Goal: Task Accomplishment & Management: Complete application form

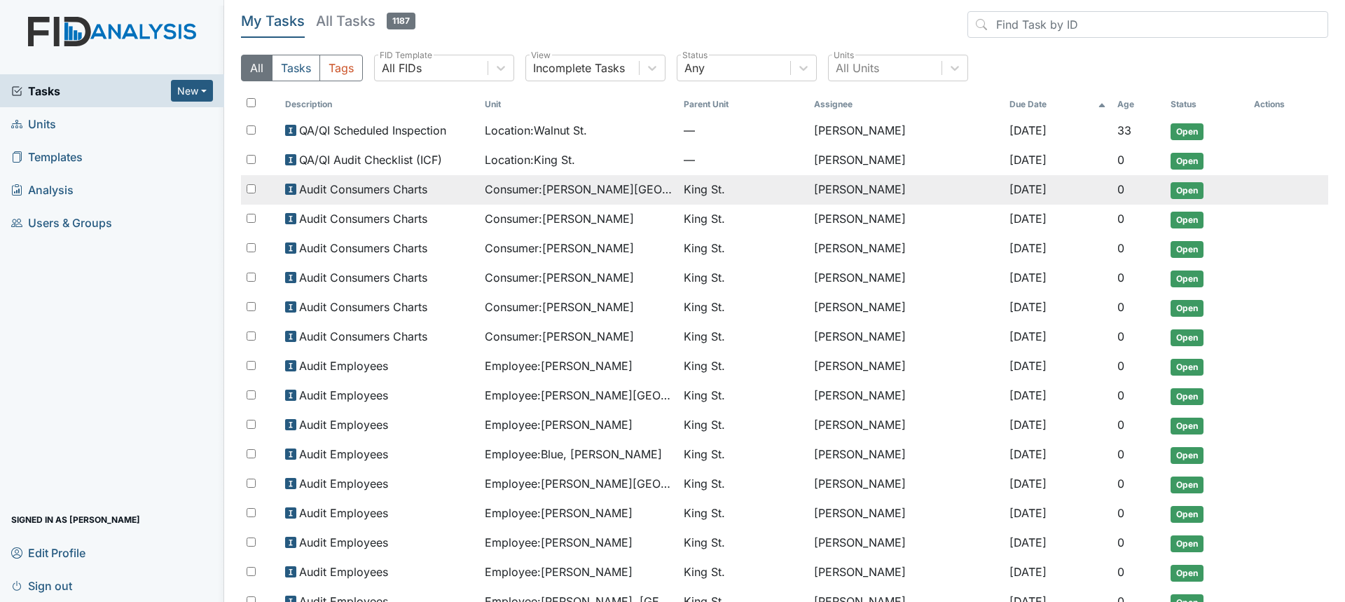
click at [589, 193] on span "Consumer : Bowens, Sheletta" at bounding box center [579, 189] width 188 height 17
click at [598, 189] on span "Consumer : Bowens, Sheletta" at bounding box center [579, 189] width 188 height 17
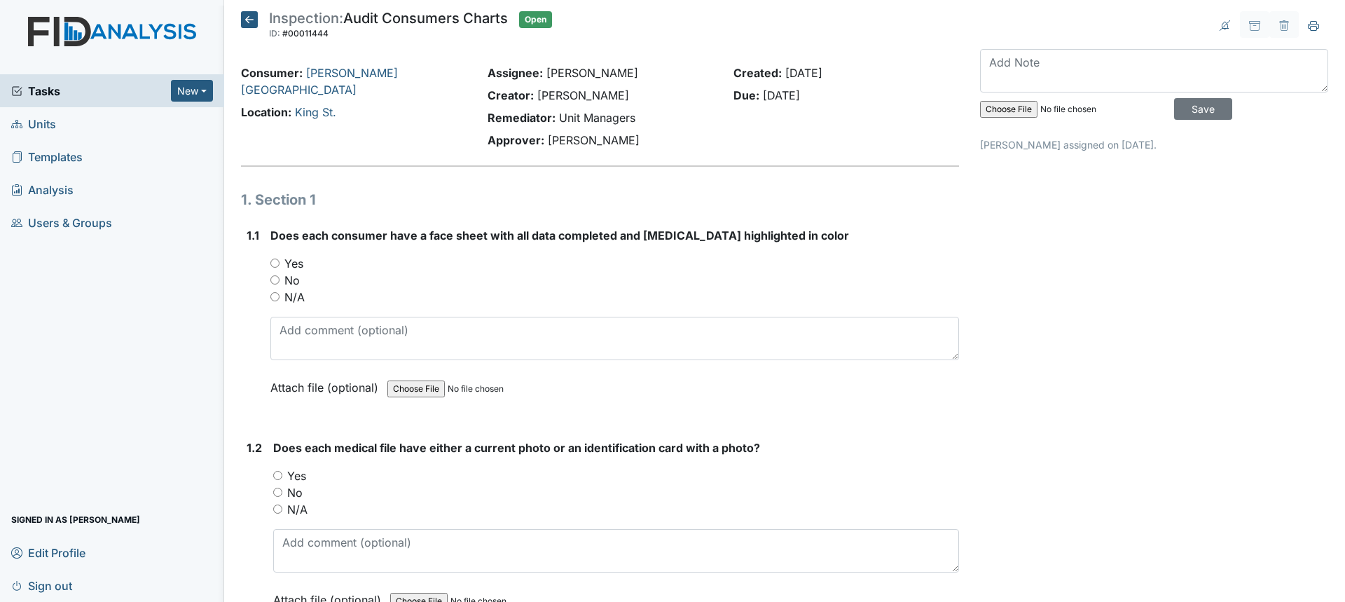
click at [283, 264] on div "Yes" at bounding box center [614, 263] width 689 height 17
click at [277, 261] on input "Yes" at bounding box center [274, 263] width 9 height 9
radio input "true"
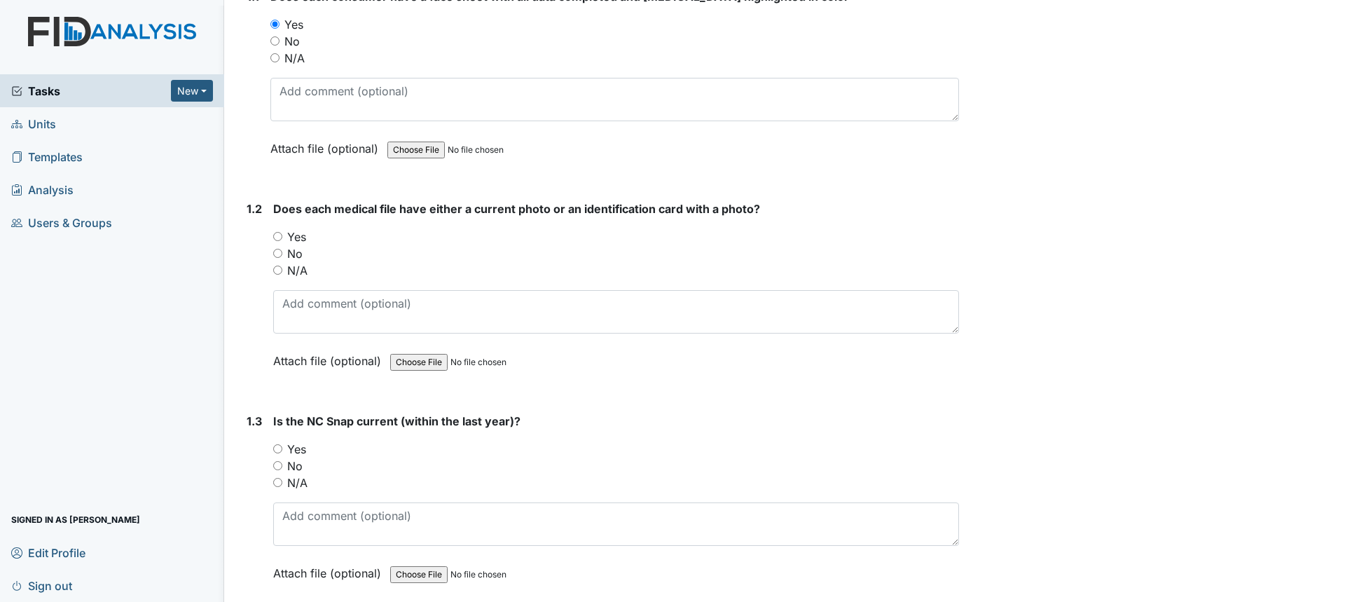
scroll to position [280, 0]
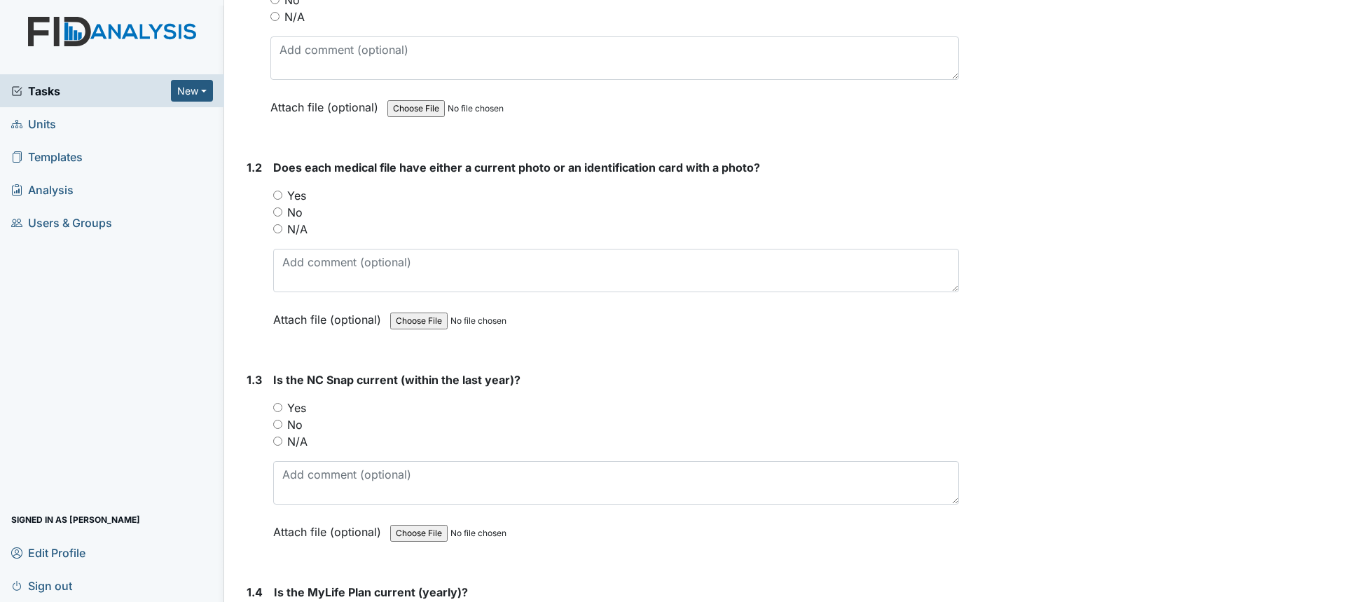
click at [280, 194] on input "Yes" at bounding box center [277, 195] width 9 height 9
radio input "true"
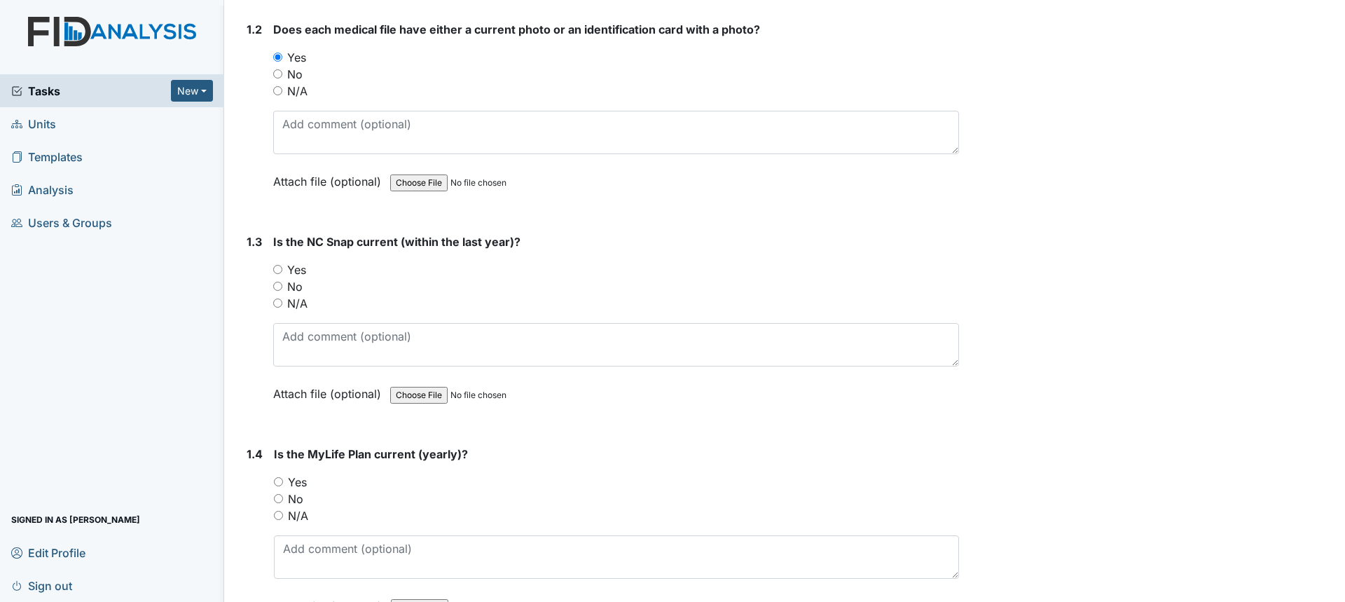
scroll to position [420, 0]
click at [279, 268] on input "Yes" at bounding box center [277, 267] width 9 height 9
radio input "true"
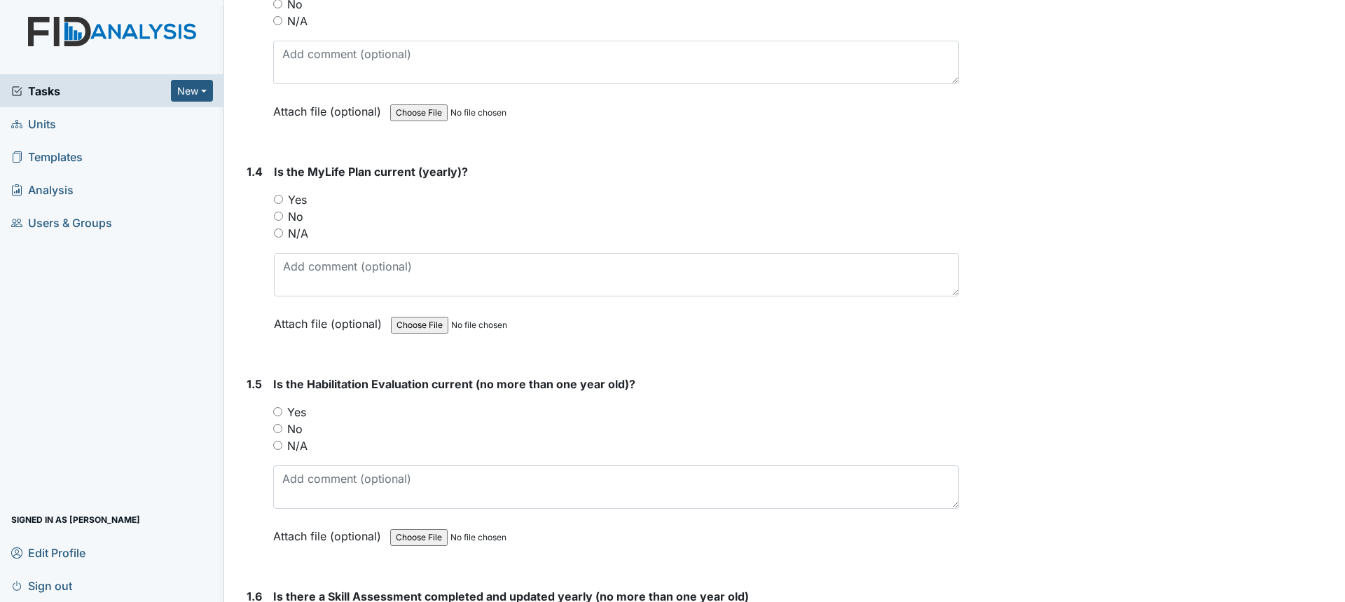
click at [303, 202] on label "Yes" at bounding box center [297, 199] width 19 height 17
click at [283, 202] on input "Yes" at bounding box center [278, 199] width 9 height 9
radio input "true"
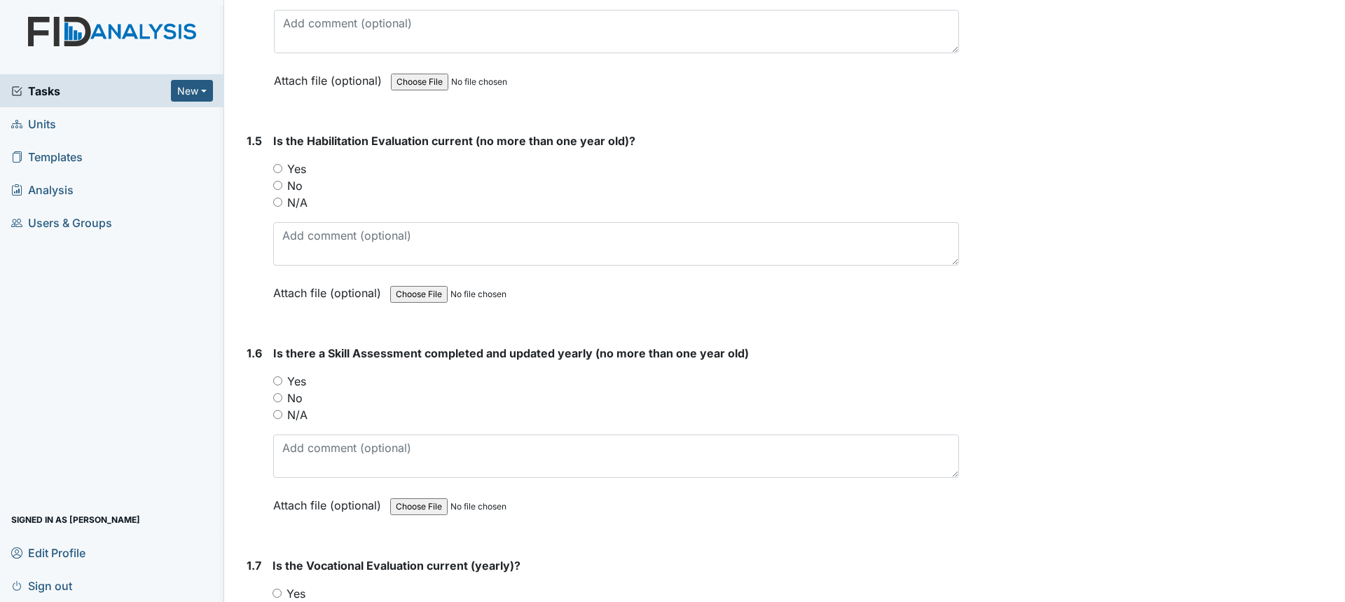
scroll to position [981, 0]
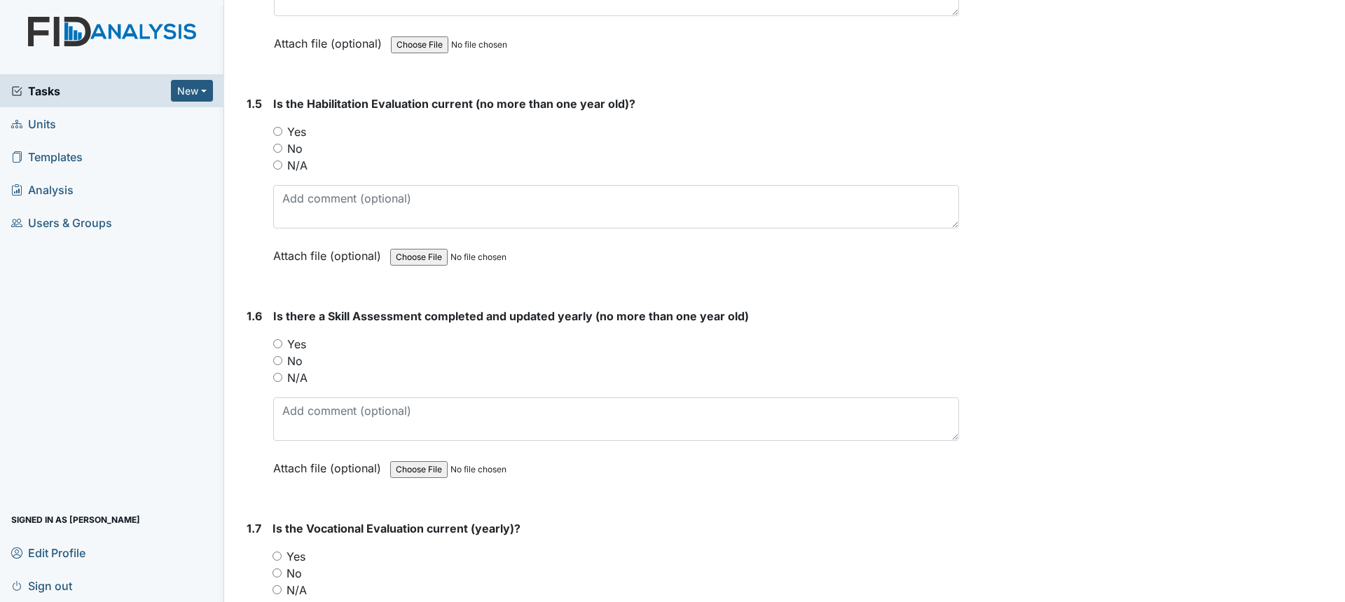
click at [290, 130] on label "Yes" at bounding box center [296, 131] width 19 height 17
click at [282, 130] on input "Yes" at bounding box center [277, 131] width 9 height 9
radio input "true"
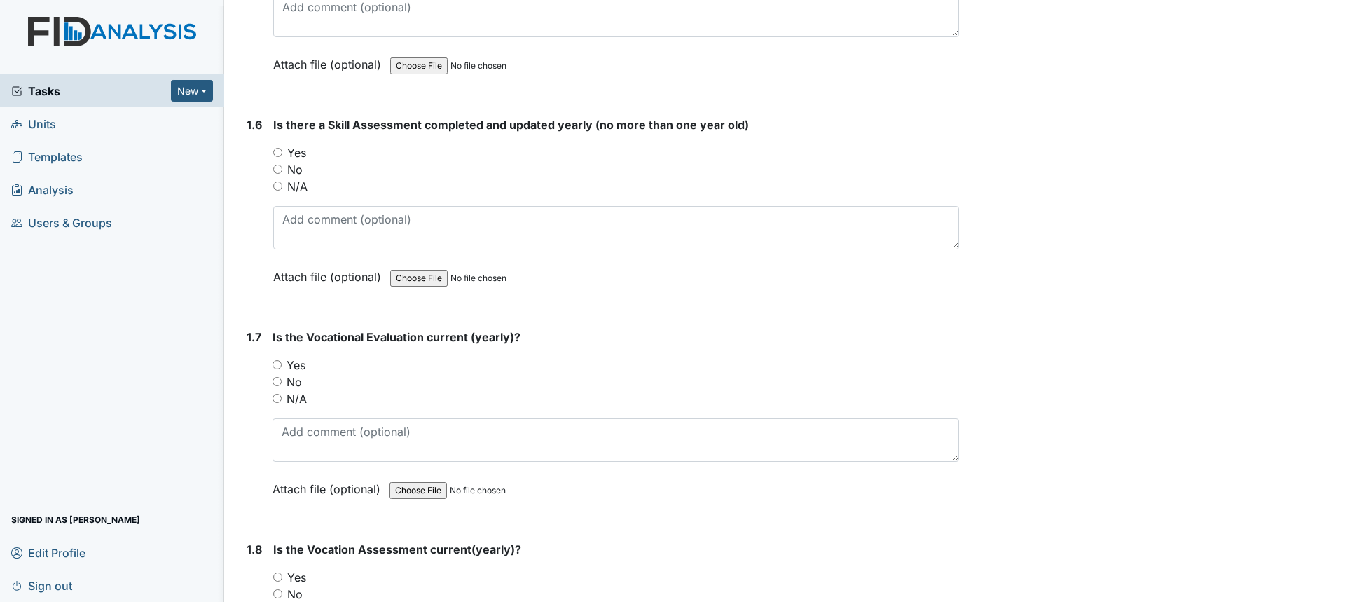
scroll to position [1191, 0]
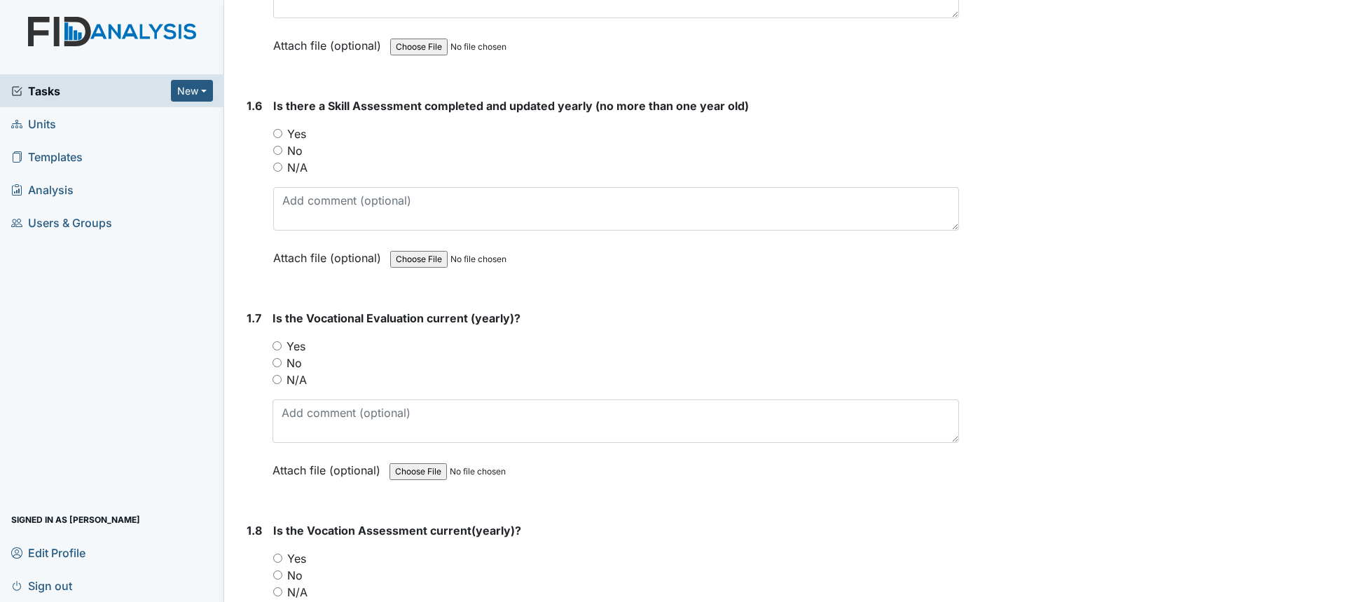
click at [301, 135] on label "Yes" at bounding box center [296, 133] width 19 height 17
click at [282, 135] on input "Yes" at bounding box center [277, 133] width 9 height 9
radio input "true"
click at [302, 348] on label "Yes" at bounding box center [296, 346] width 19 height 17
click at [282, 348] on input "Yes" at bounding box center [277, 345] width 9 height 9
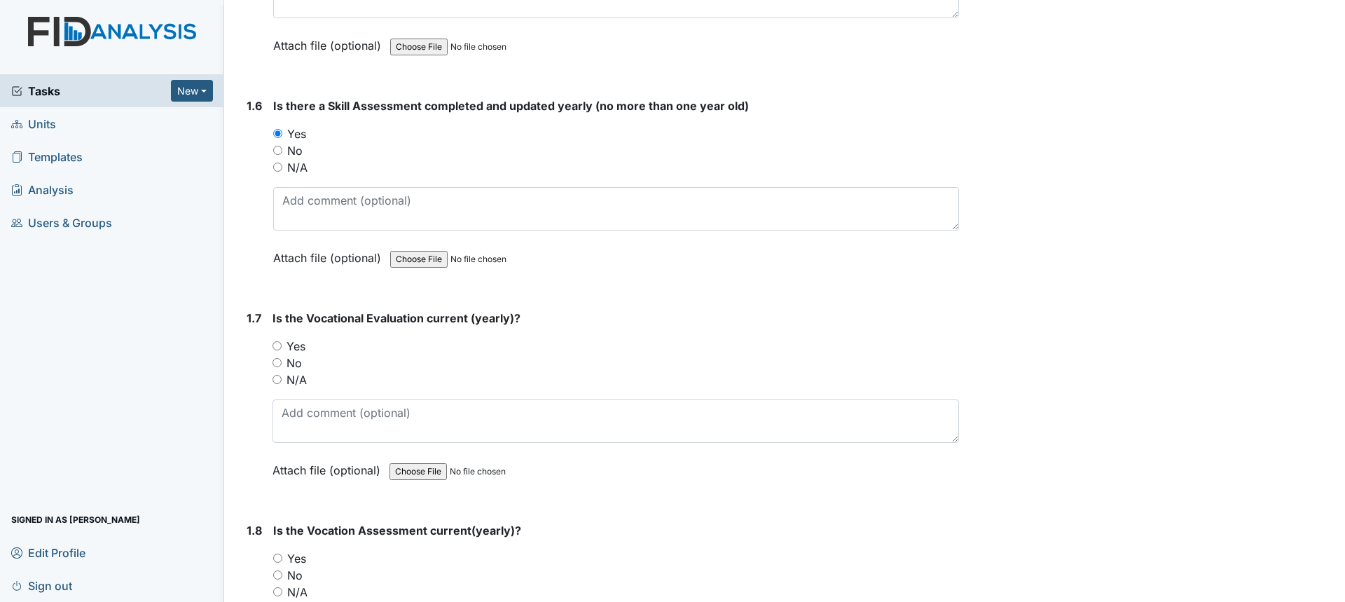
radio input "true"
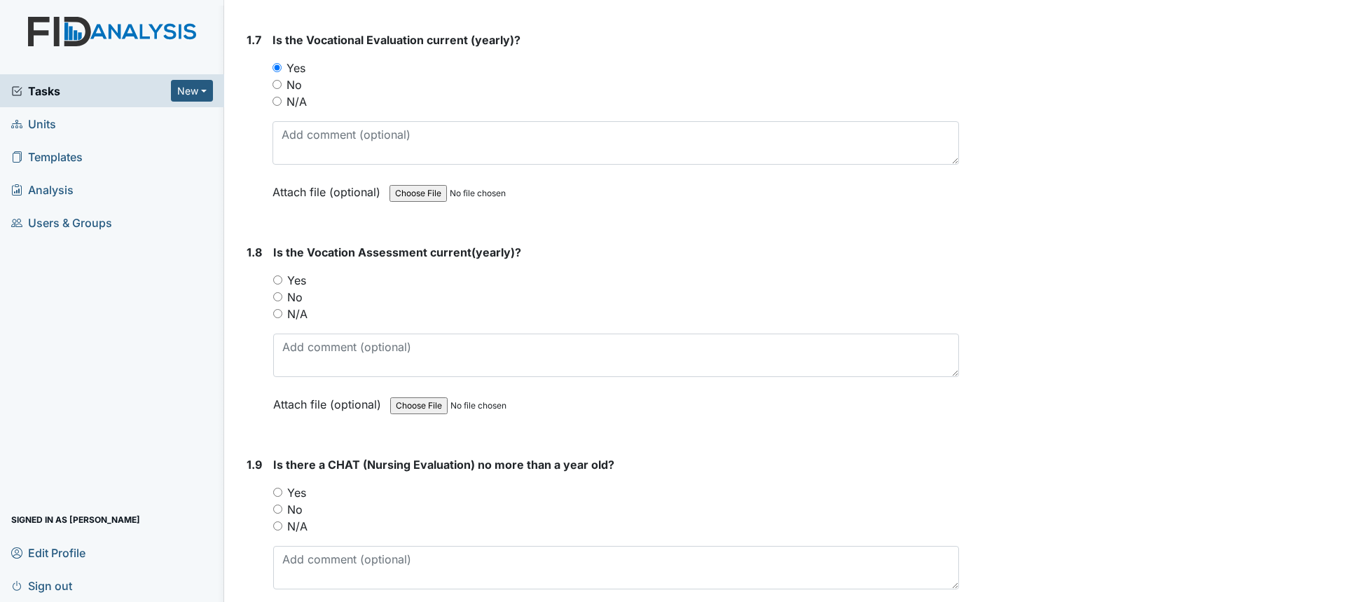
scroll to position [1471, 0]
click at [296, 279] on label "Yes" at bounding box center [296, 278] width 19 height 17
click at [282, 279] on input "Yes" at bounding box center [277, 277] width 9 height 9
radio input "true"
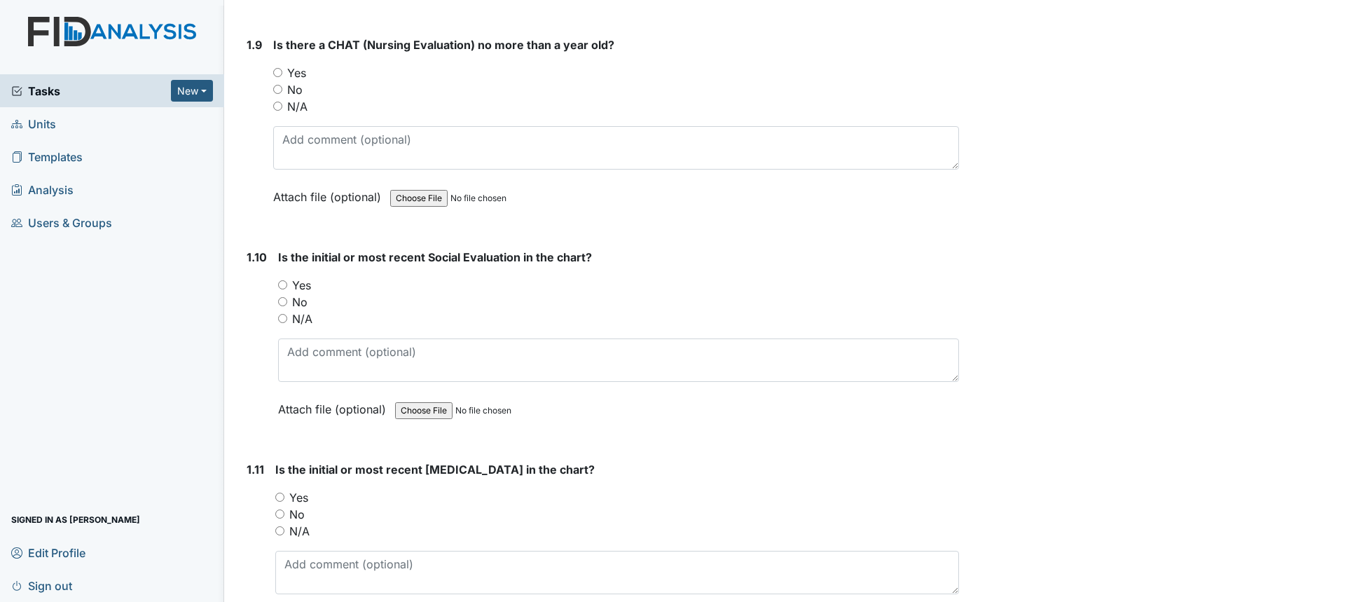
scroll to position [1892, 0]
click at [299, 296] on label "No" at bounding box center [299, 299] width 15 height 17
click at [287, 296] on input "No" at bounding box center [282, 298] width 9 height 9
radio input "true"
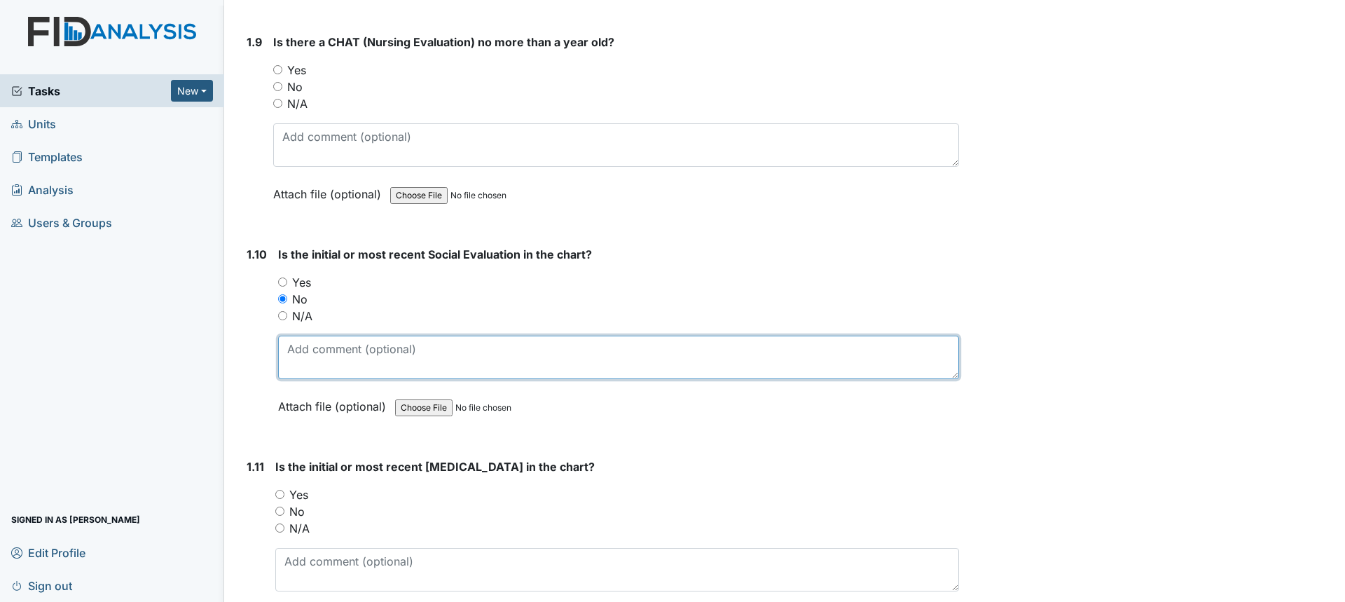
click at [315, 339] on textarea at bounding box center [618, 357] width 681 height 43
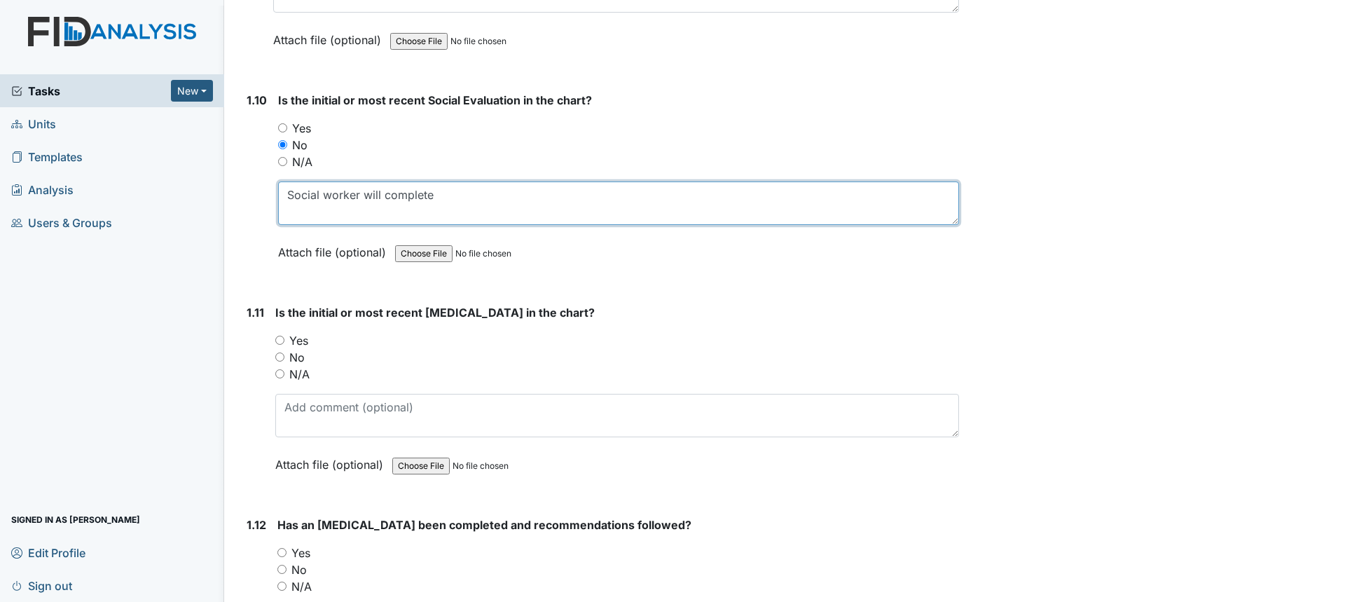
scroll to position [2102, 0]
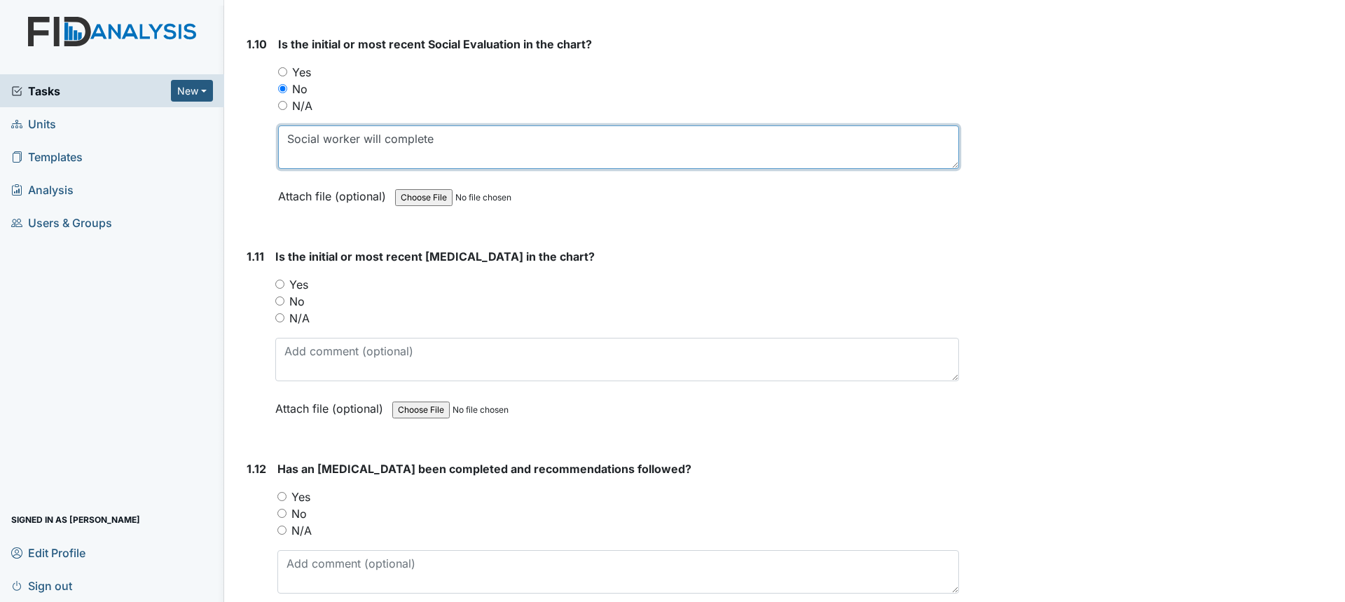
type textarea "Social worker will complete"
click at [287, 277] on div "Yes" at bounding box center [617, 284] width 684 height 17
click at [280, 284] on input "Yes" at bounding box center [279, 284] width 9 height 9
radio input "true"
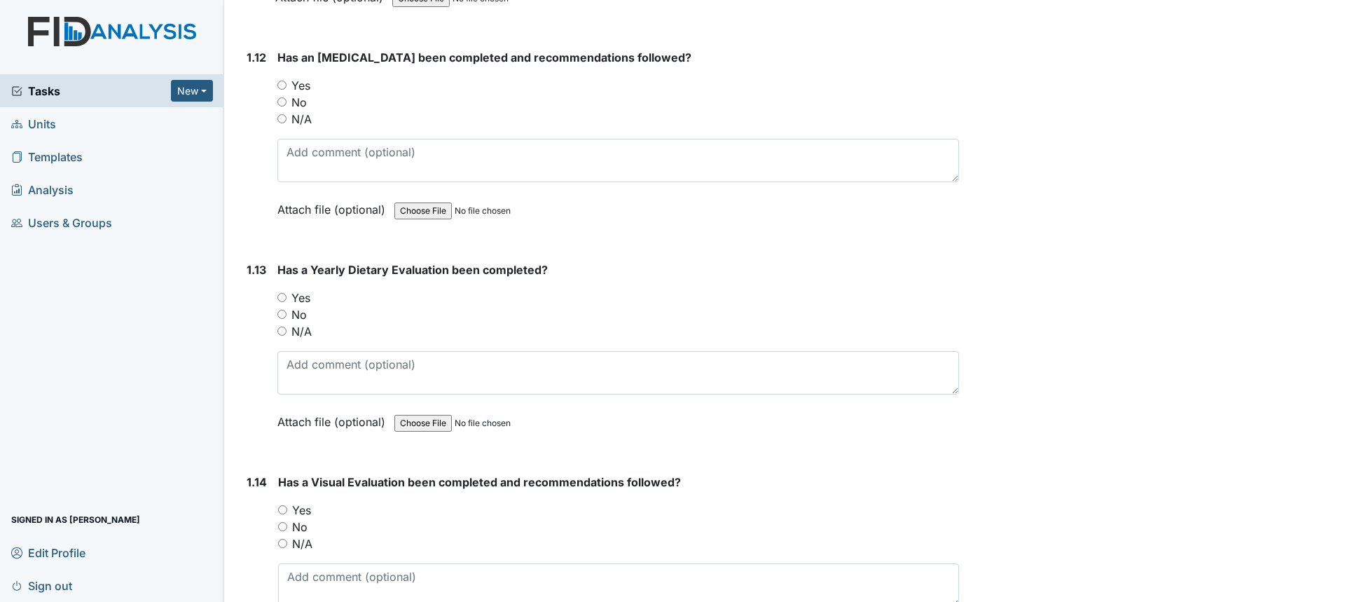
scroll to position [2522, 0]
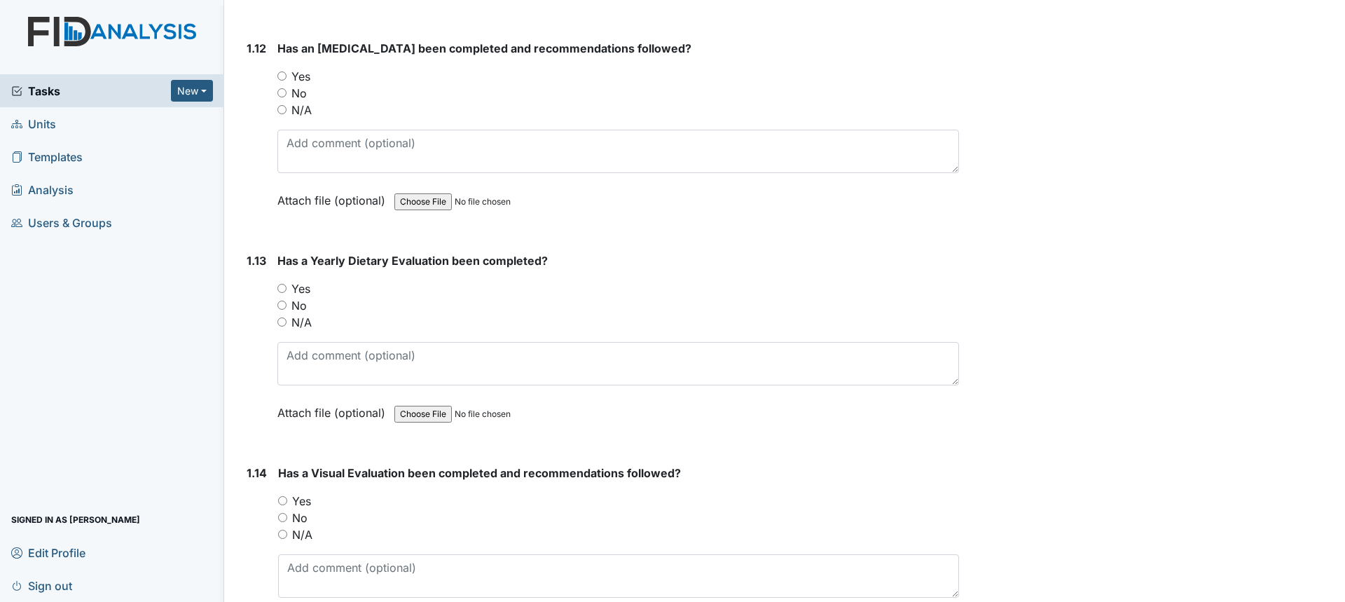
click at [284, 307] on input "No" at bounding box center [281, 305] width 9 height 9
radio input "true"
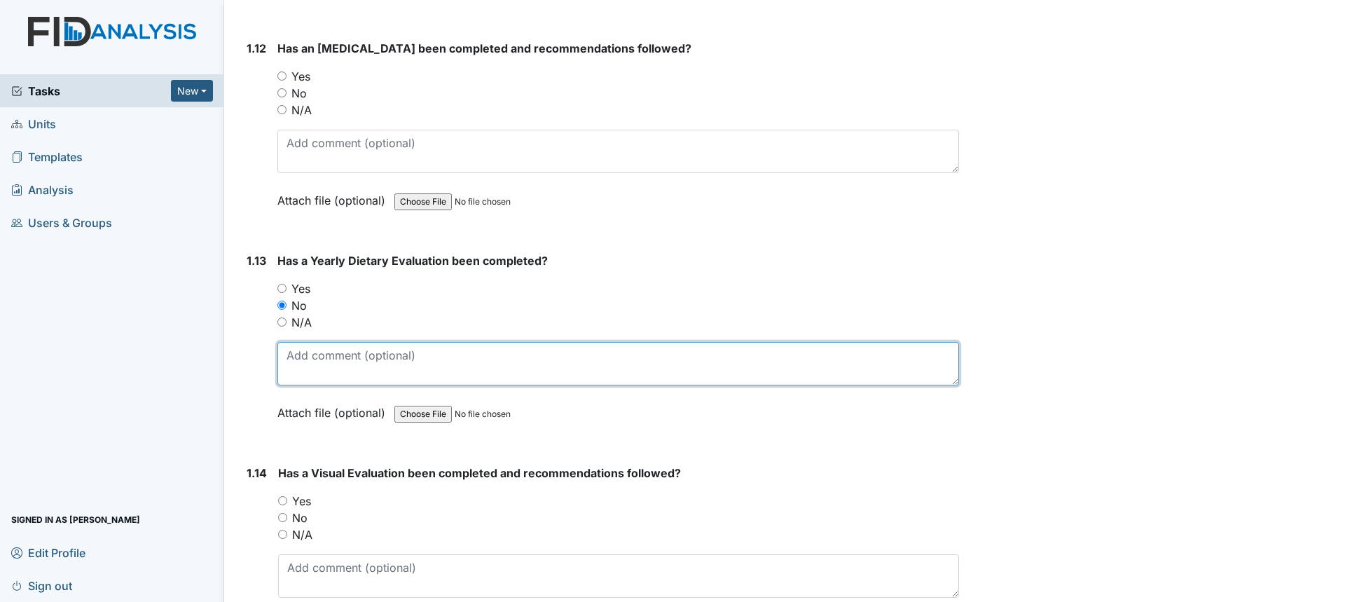
click at [432, 363] on textarea at bounding box center [618, 363] width 682 height 43
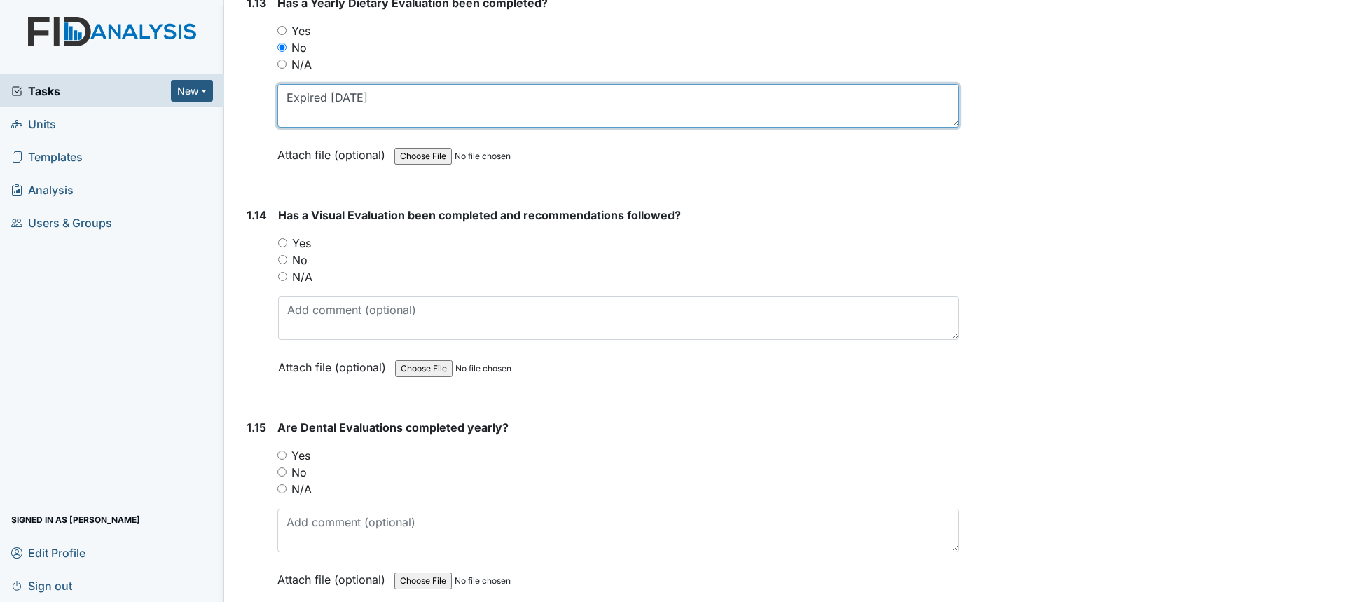
scroll to position [2803, 0]
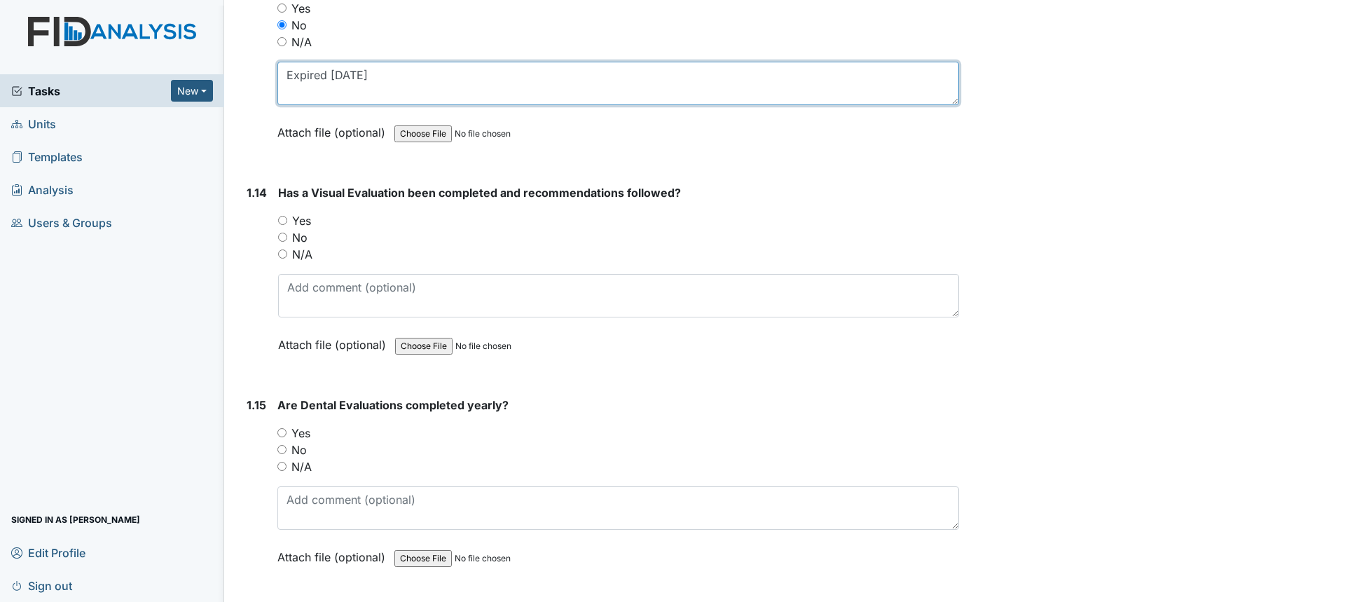
type textarea "Expired 5/1/25"
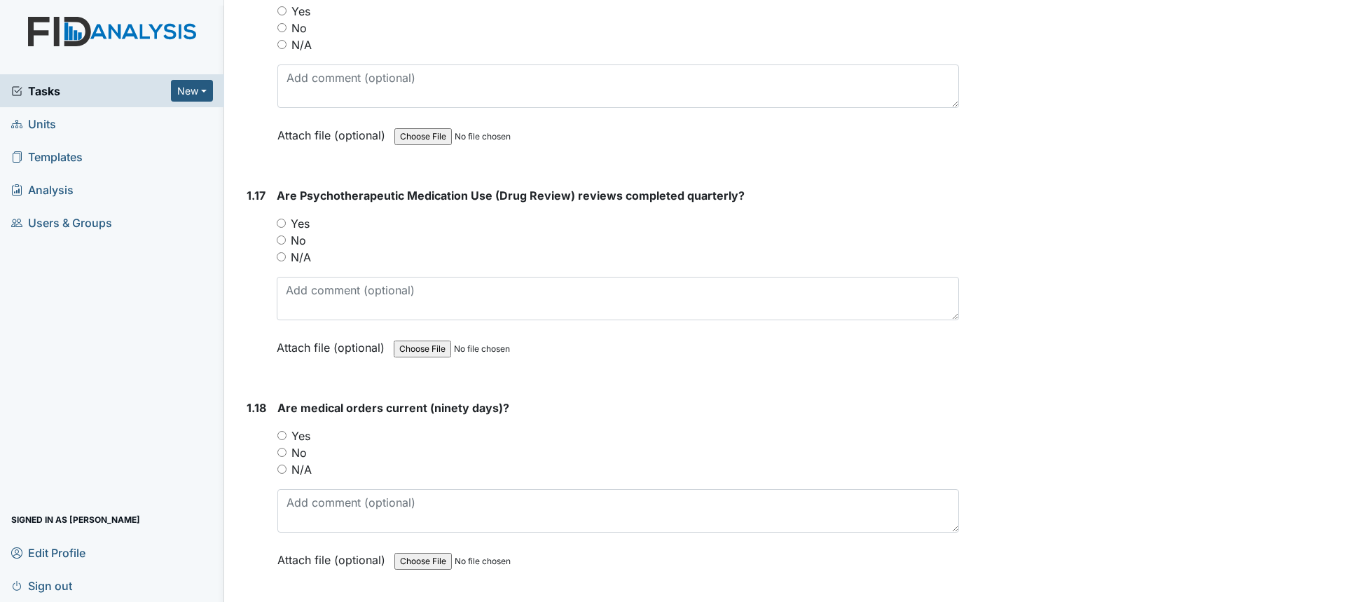
scroll to position [3573, 0]
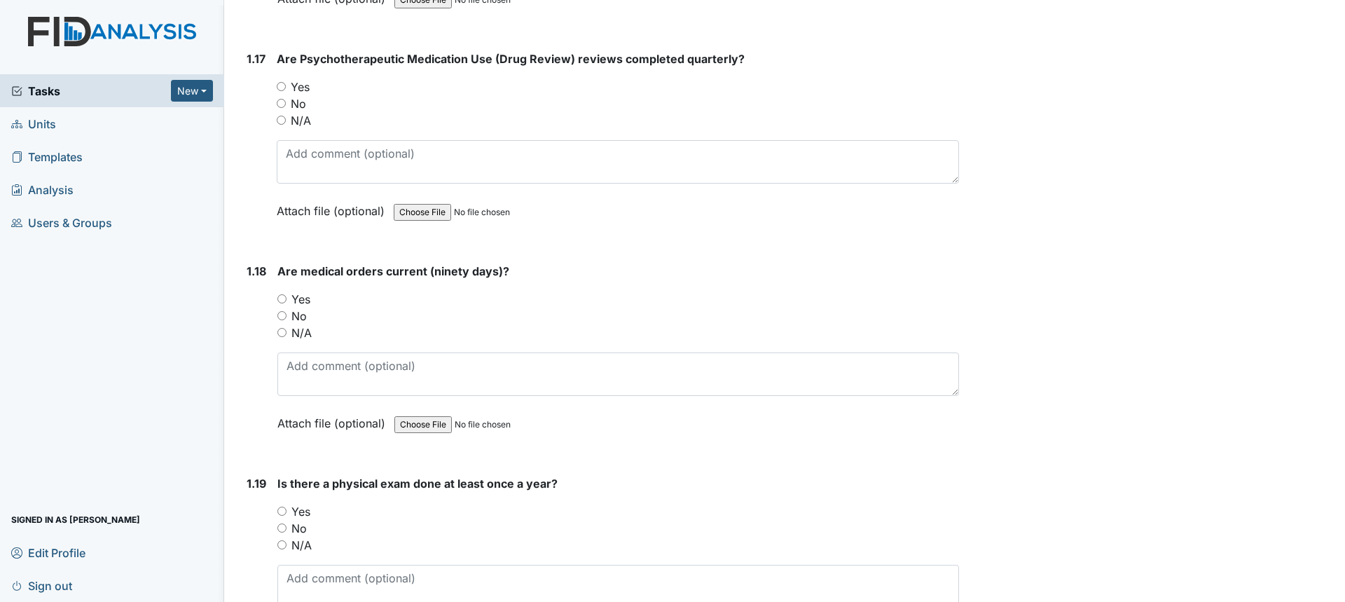
click at [279, 86] on input "Yes" at bounding box center [281, 86] width 9 height 9
radio input "true"
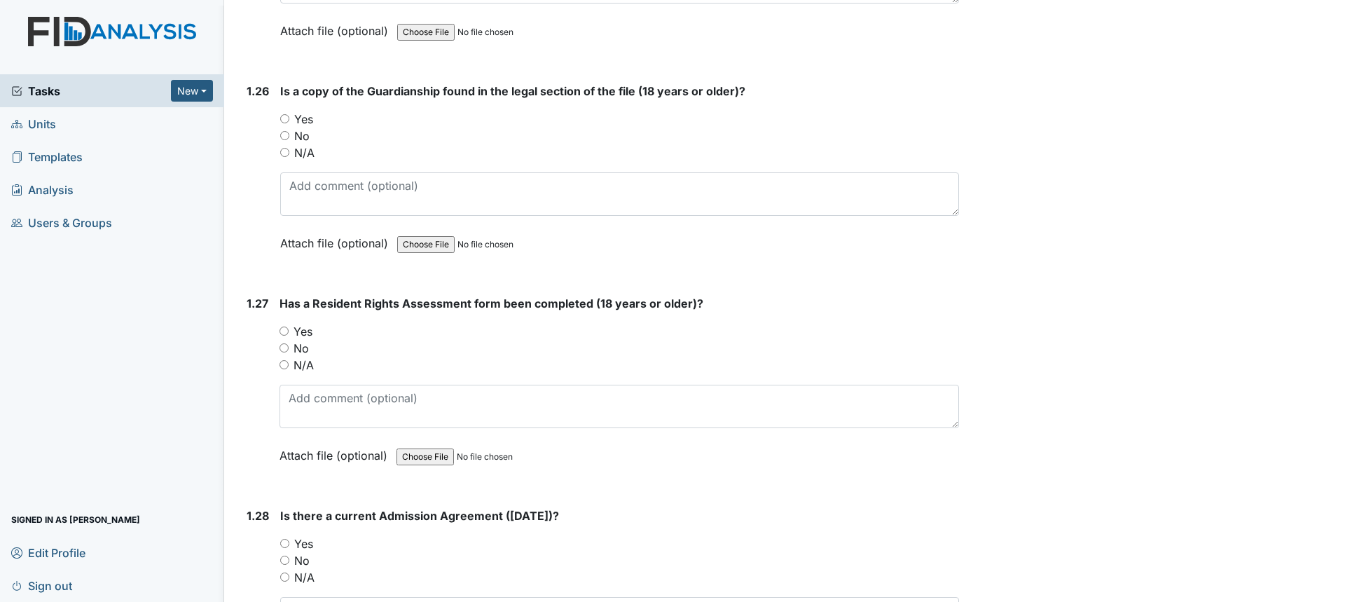
scroll to position [5465, 0]
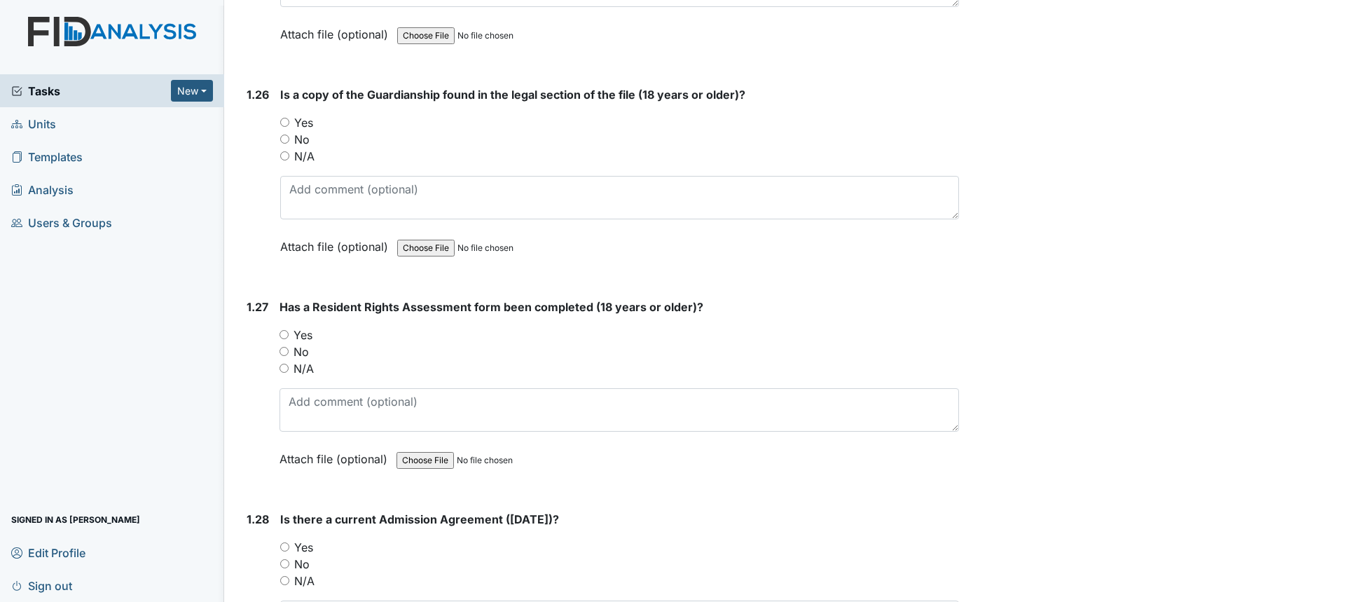
click at [303, 114] on label "Yes" at bounding box center [303, 122] width 19 height 17
click at [289, 118] on input "Yes" at bounding box center [284, 122] width 9 height 9
radio input "true"
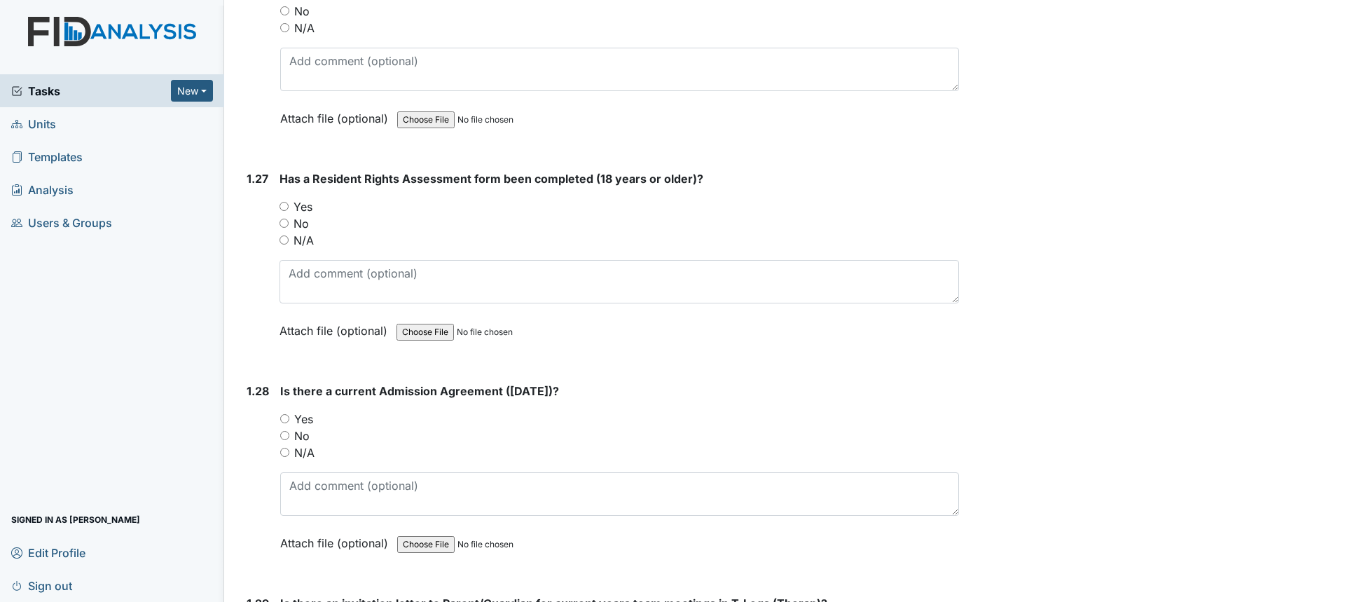
scroll to position [5605, 0]
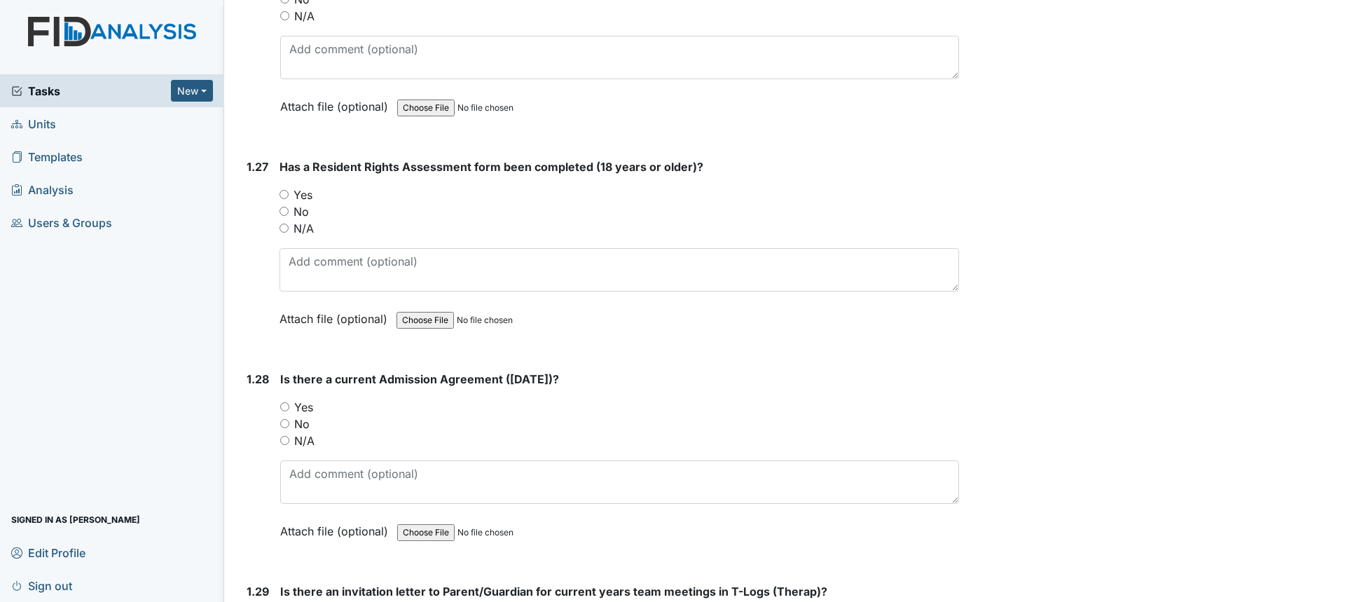
click at [288, 190] on input "Yes" at bounding box center [284, 194] width 9 height 9
radio input "true"
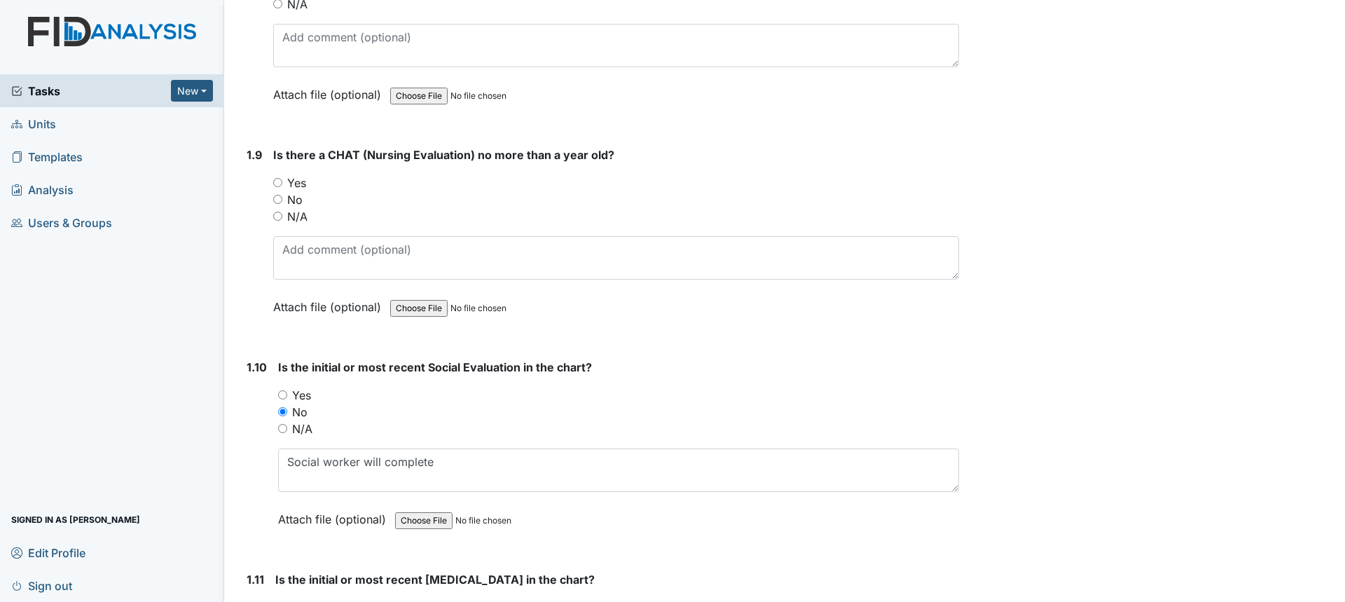
scroll to position [1822, 0]
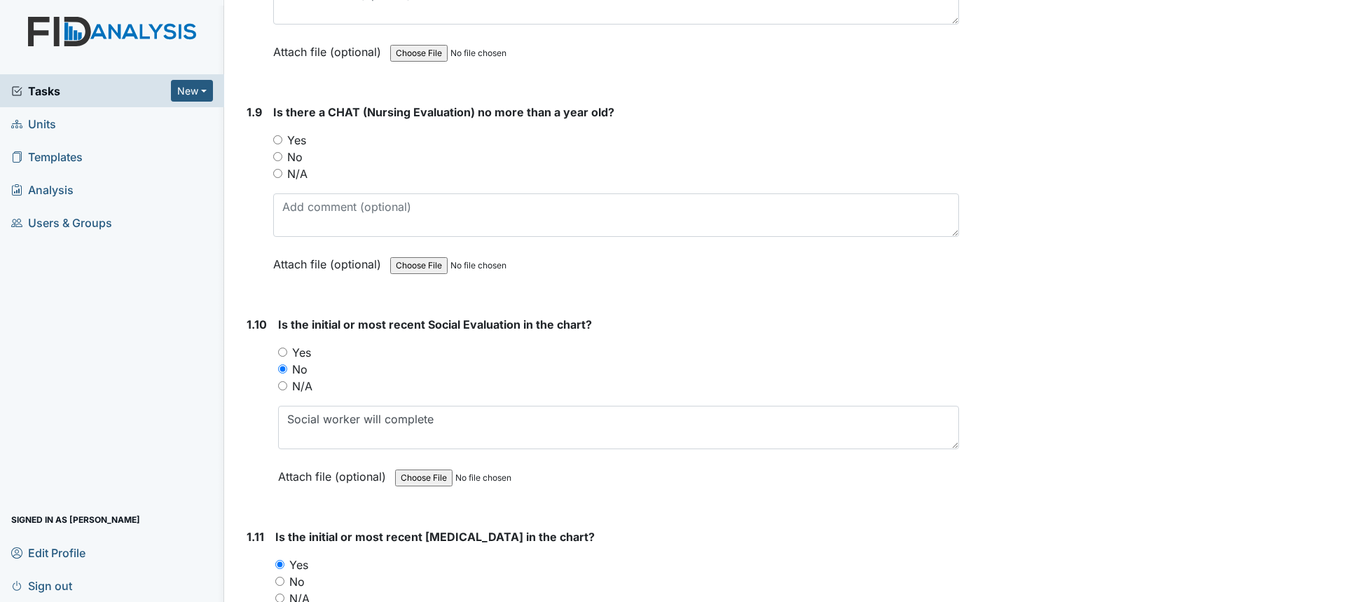
click at [73, 90] on span "Tasks" at bounding box center [91, 91] width 160 height 17
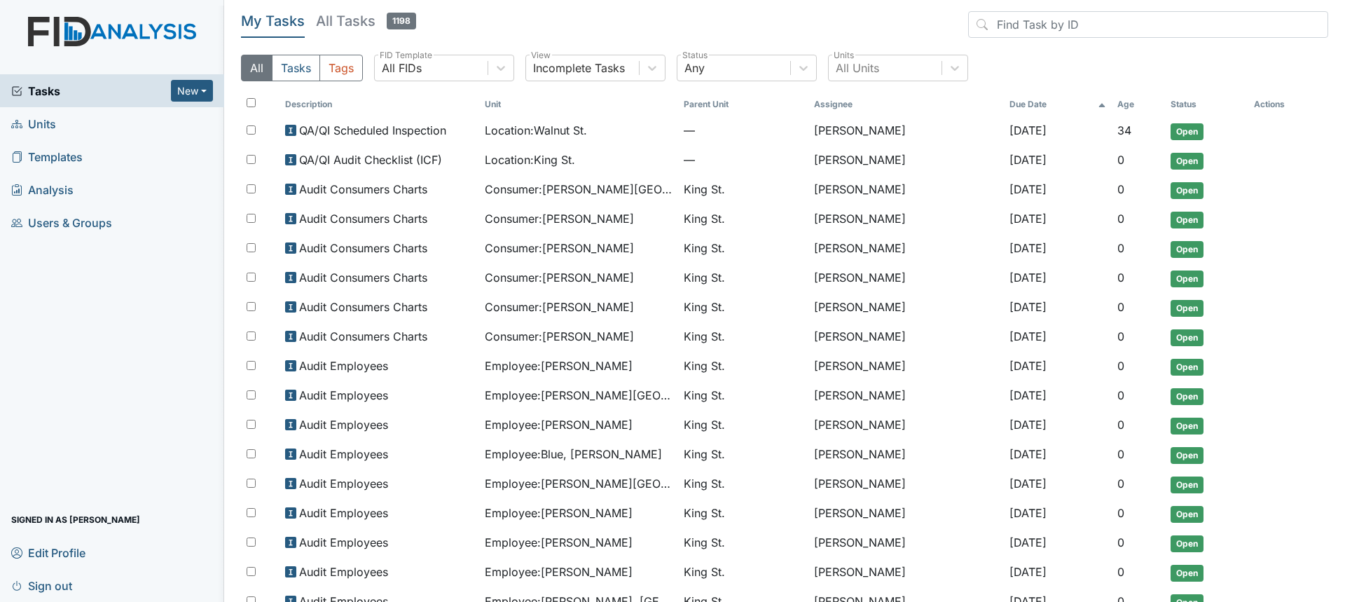
click at [354, 29] on h5 "All Tasks 1198" at bounding box center [366, 21] width 100 height 20
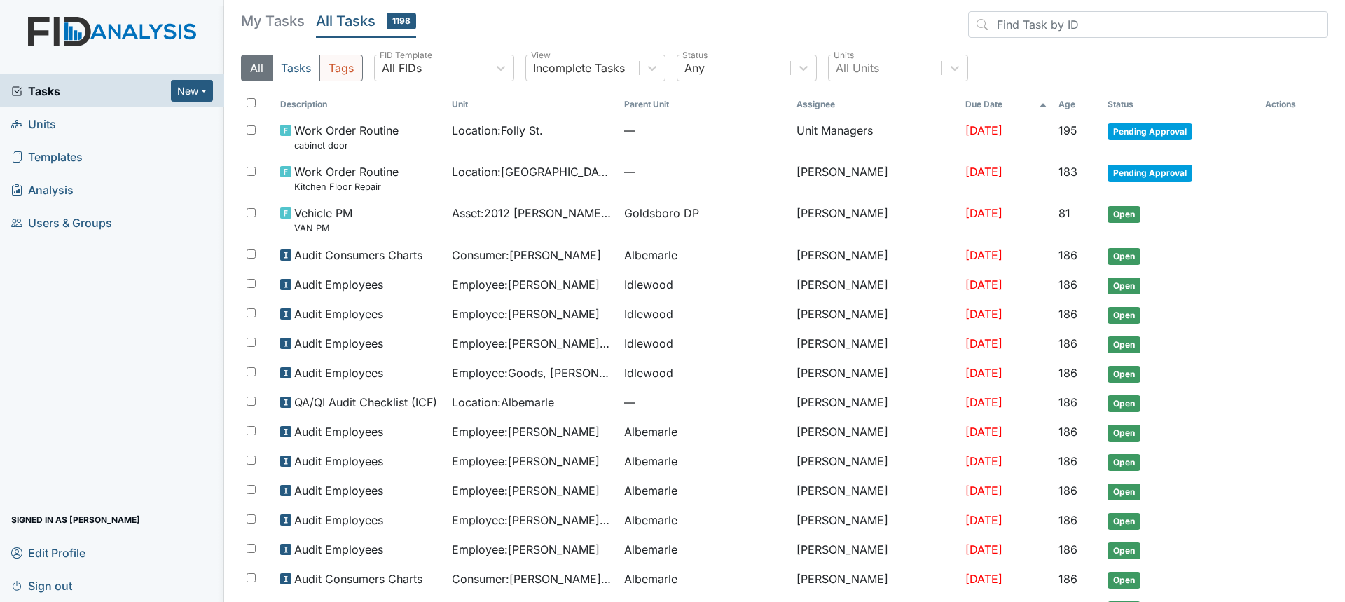
click at [347, 69] on button "Tags" at bounding box center [340, 68] width 43 height 27
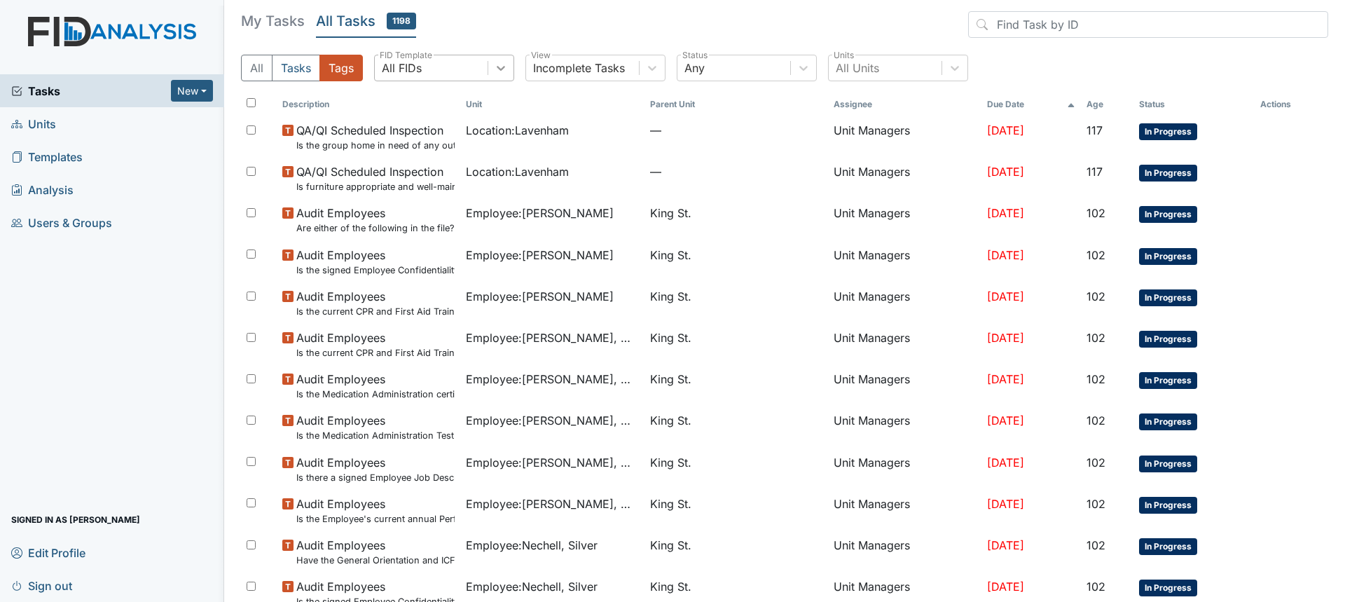
click at [506, 64] on icon at bounding box center [501, 68] width 14 height 14
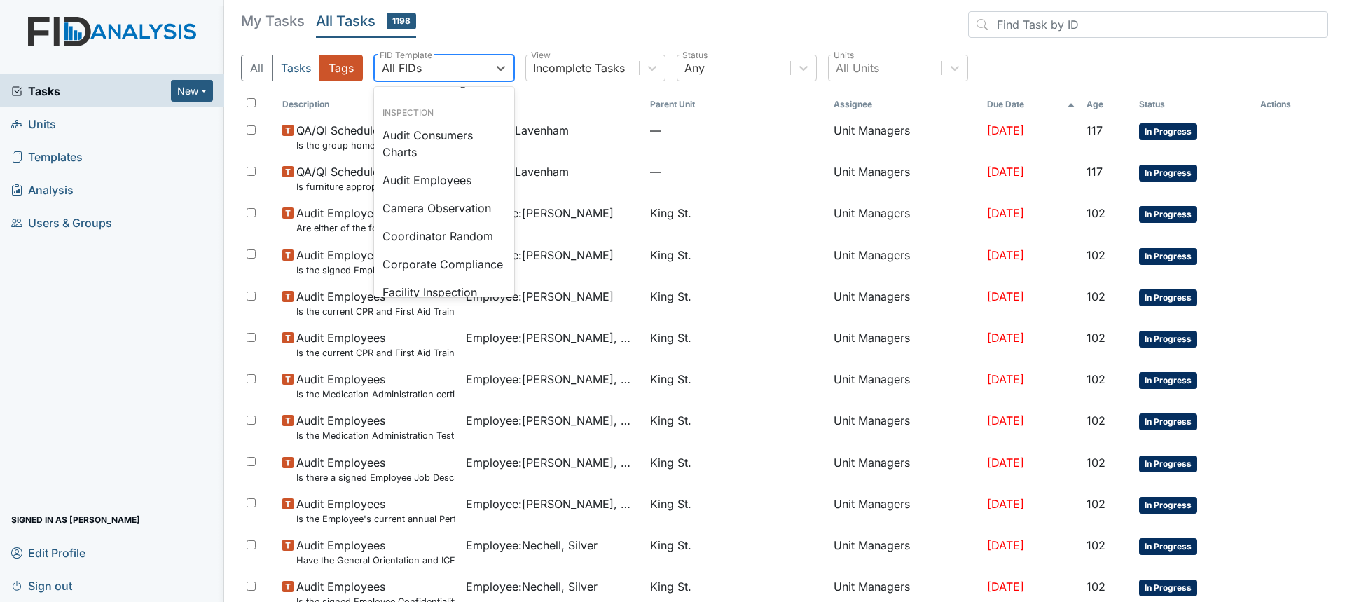
scroll to position [771, 0]
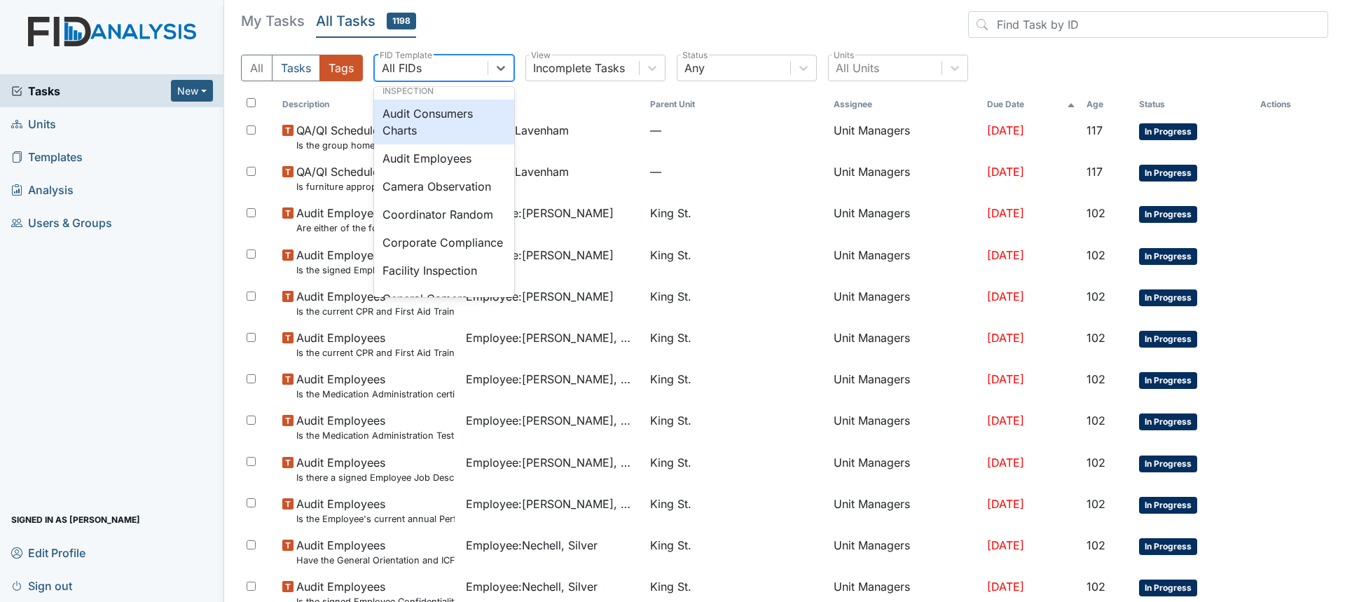
click at [451, 144] on div "Audit Consumers Charts" at bounding box center [444, 121] width 140 height 45
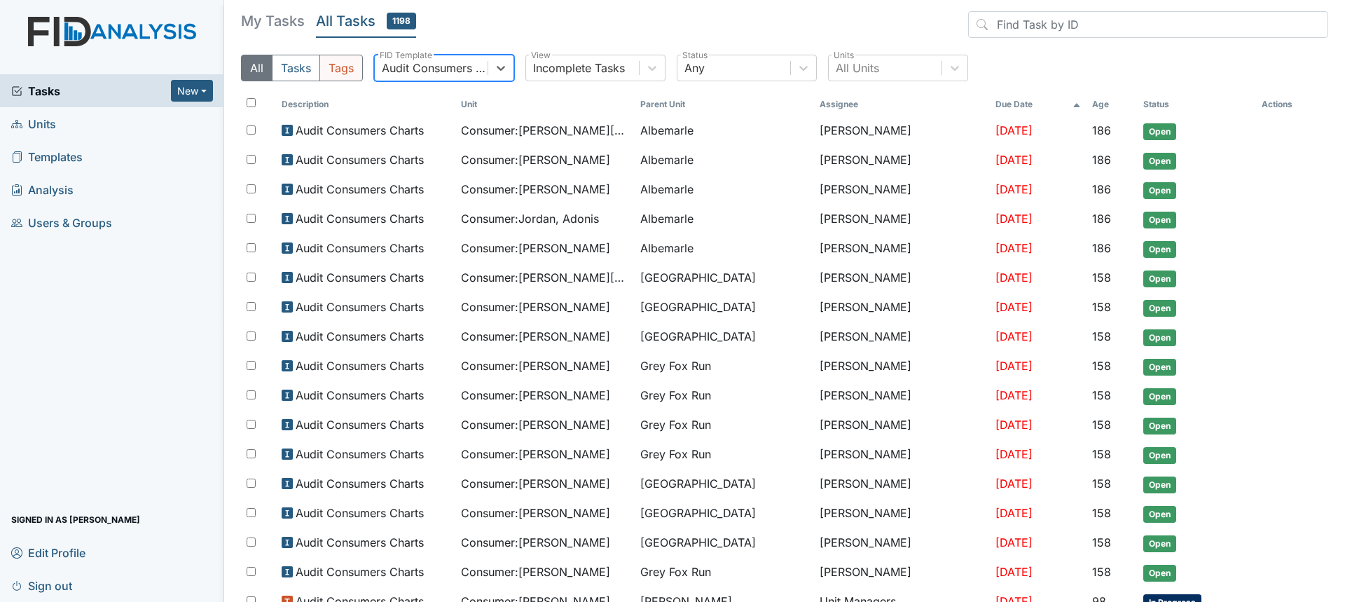
click at [343, 62] on button "Tags" at bounding box center [340, 68] width 43 height 27
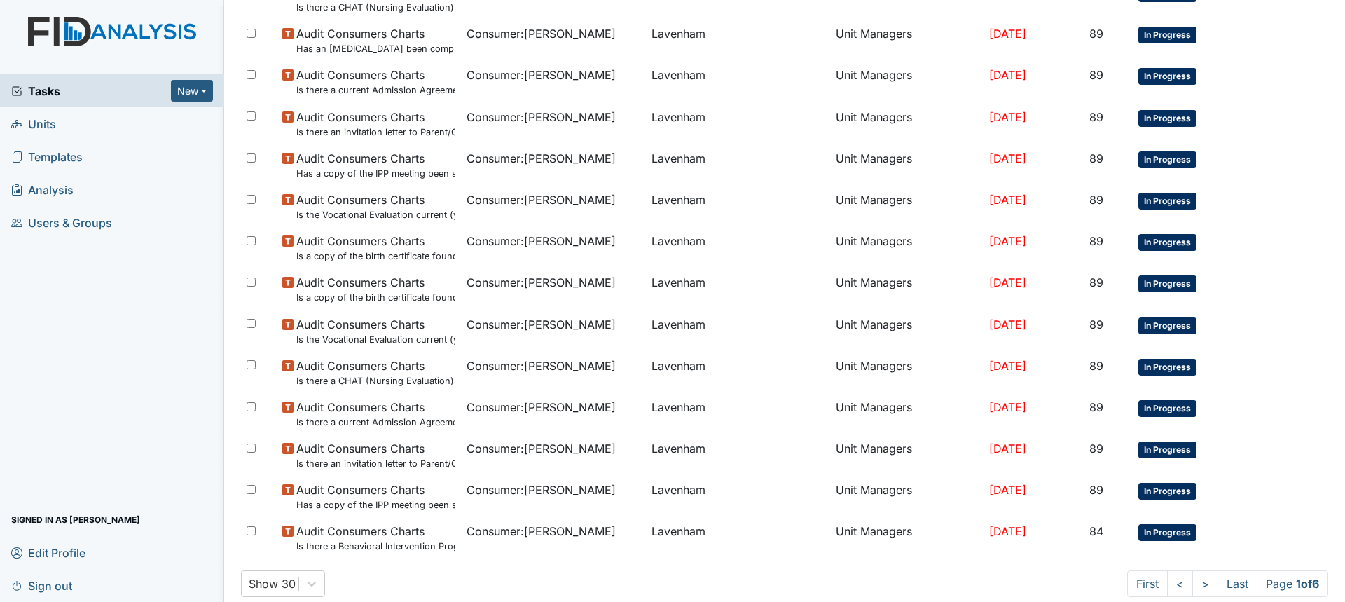
scroll to position [819, 0]
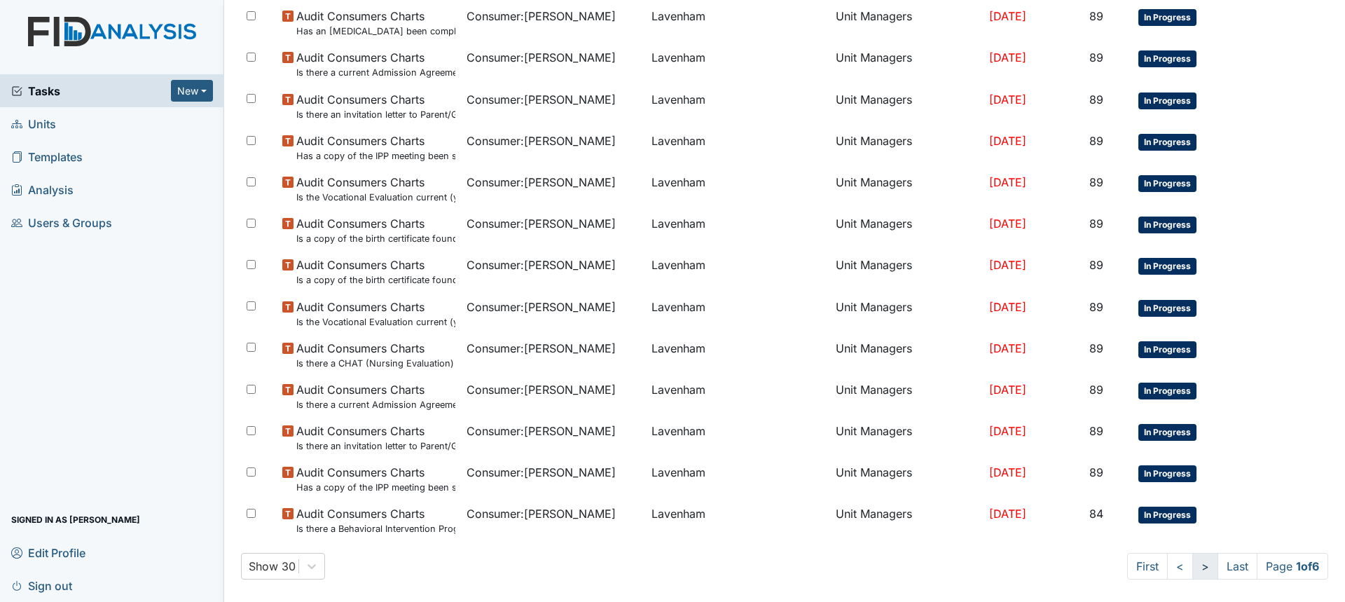
click at [1193, 570] on link ">" at bounding box center [1206, 566] width 26 height 27
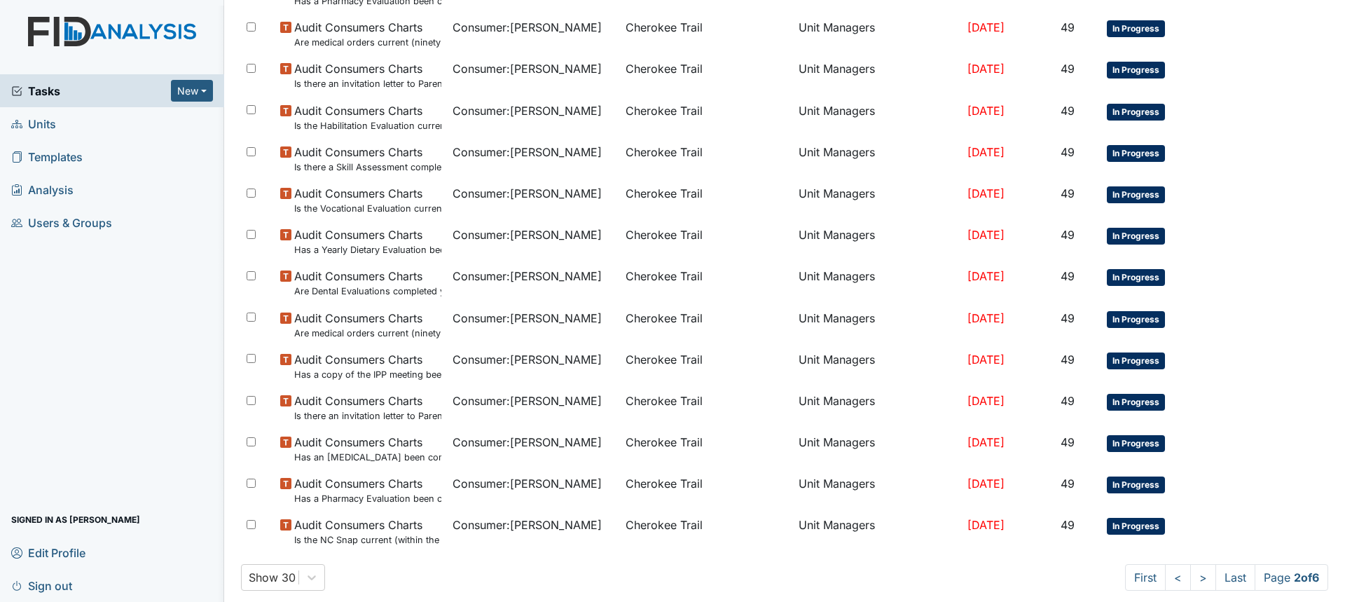
scroll to position [819, 0]
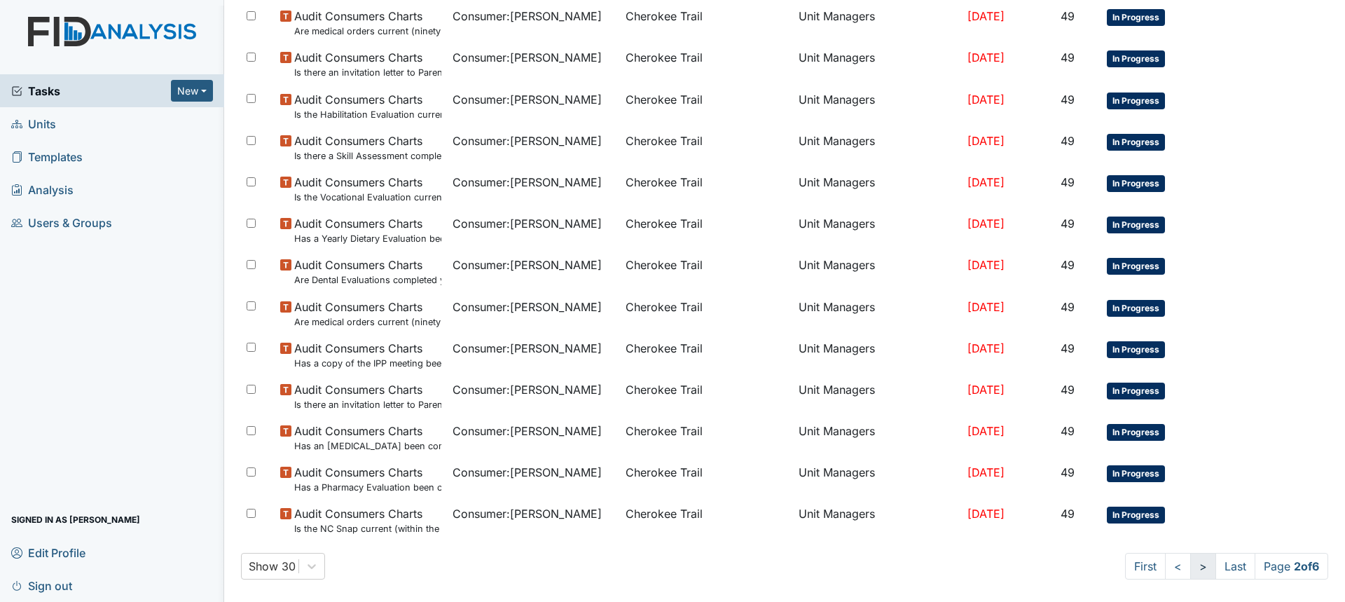
click at [1190, 572] on link ">" at bounding box center [1203, 566] width 26 height 27
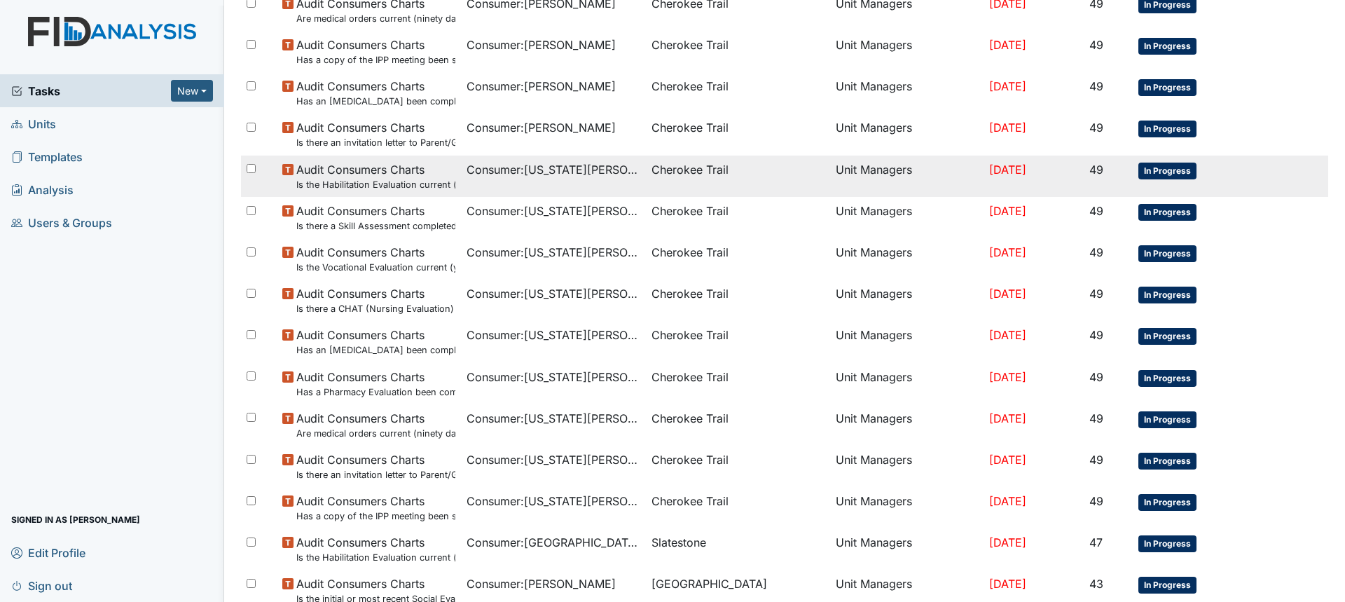
scroll to position [819, 0]
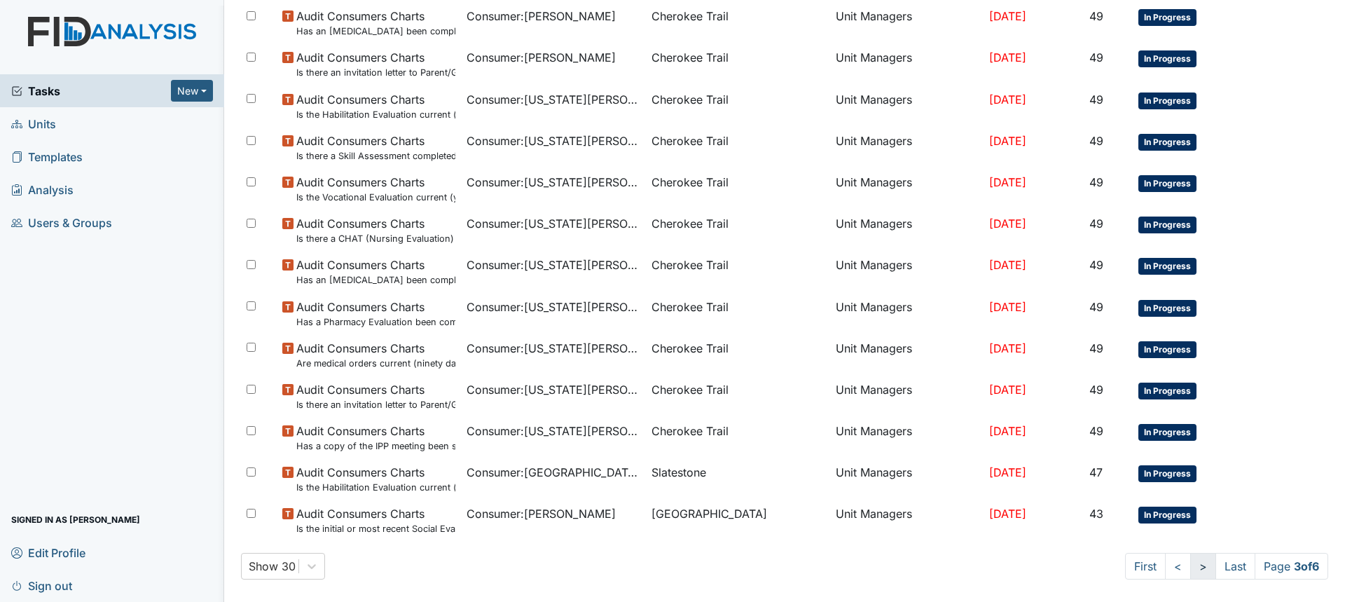
click at [1190, 564] on link ">" at bounding box center [1203, 566] width 26 height 27
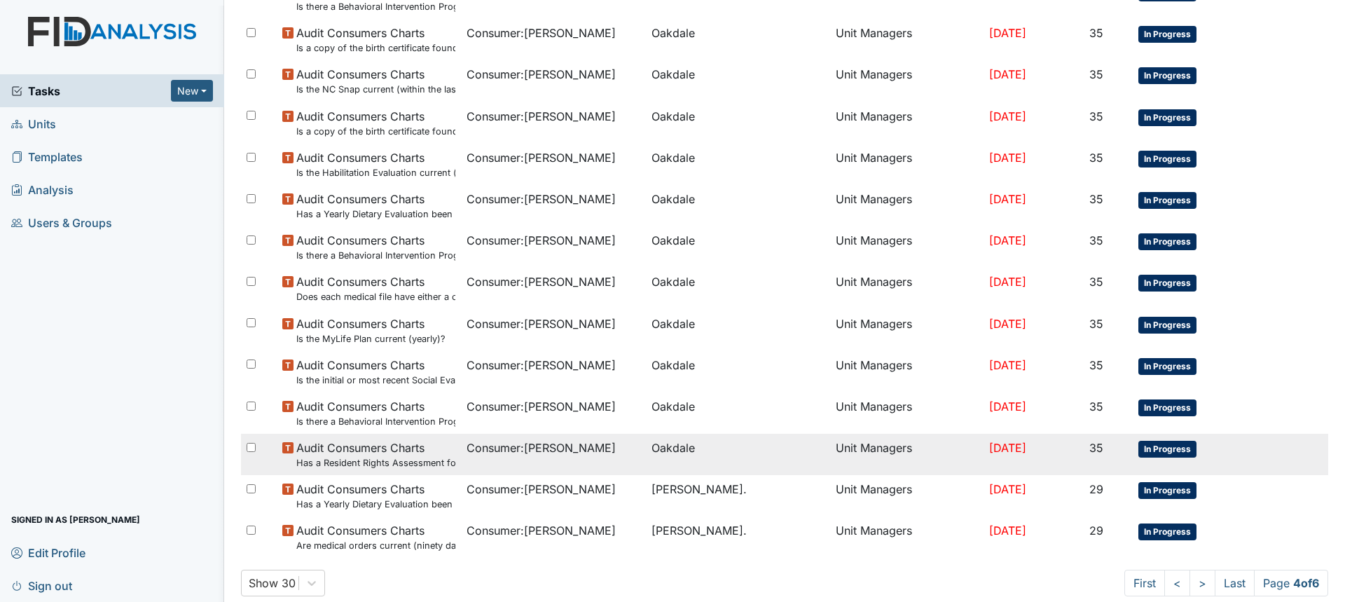
scroll to position [819, 0]
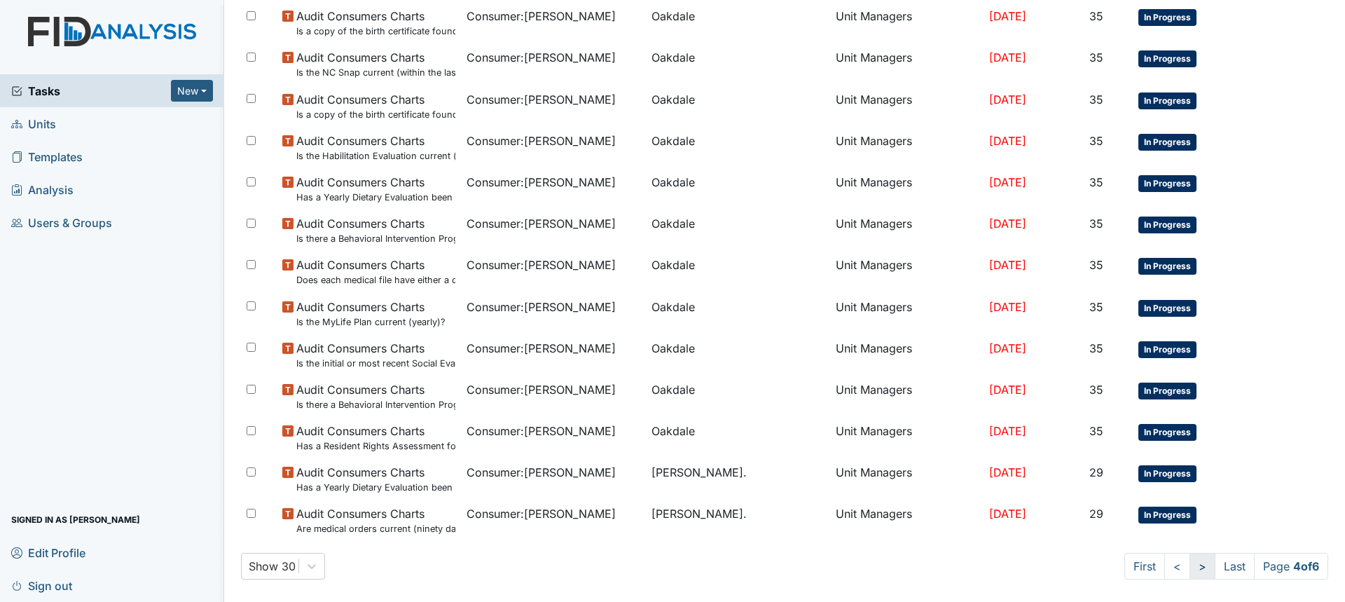
click at [1190, 561] on link ">" at bounding box center [1203, 566] width 26 height 27
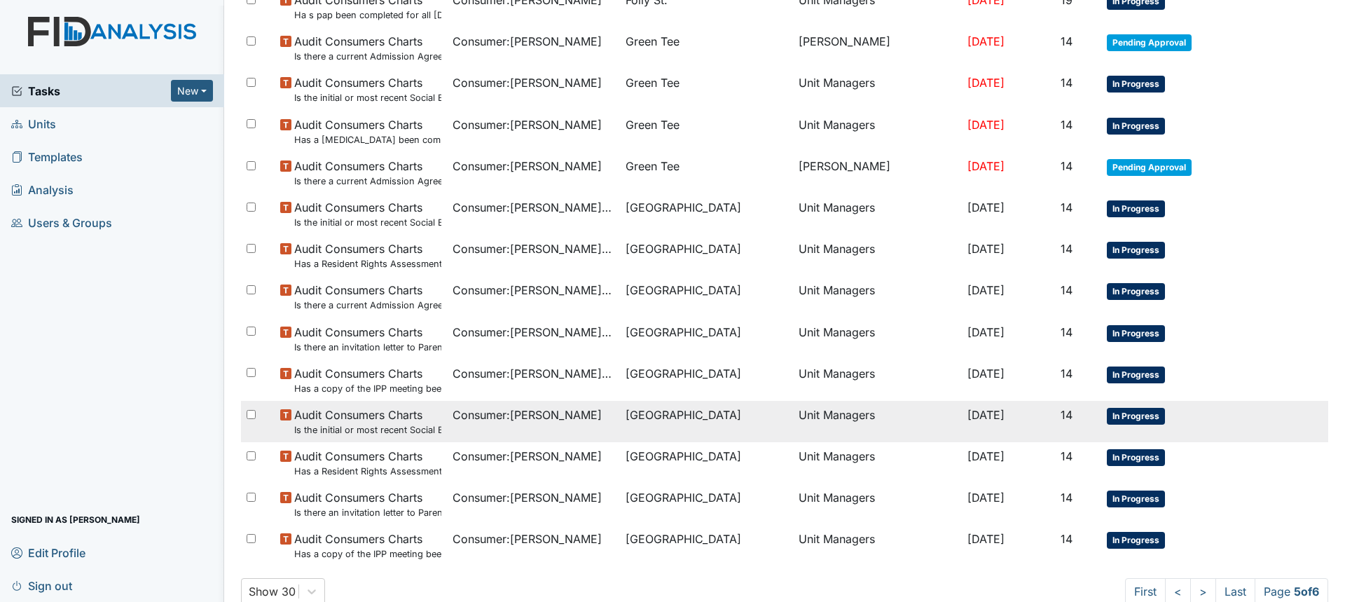
scroll to position [819, 0]
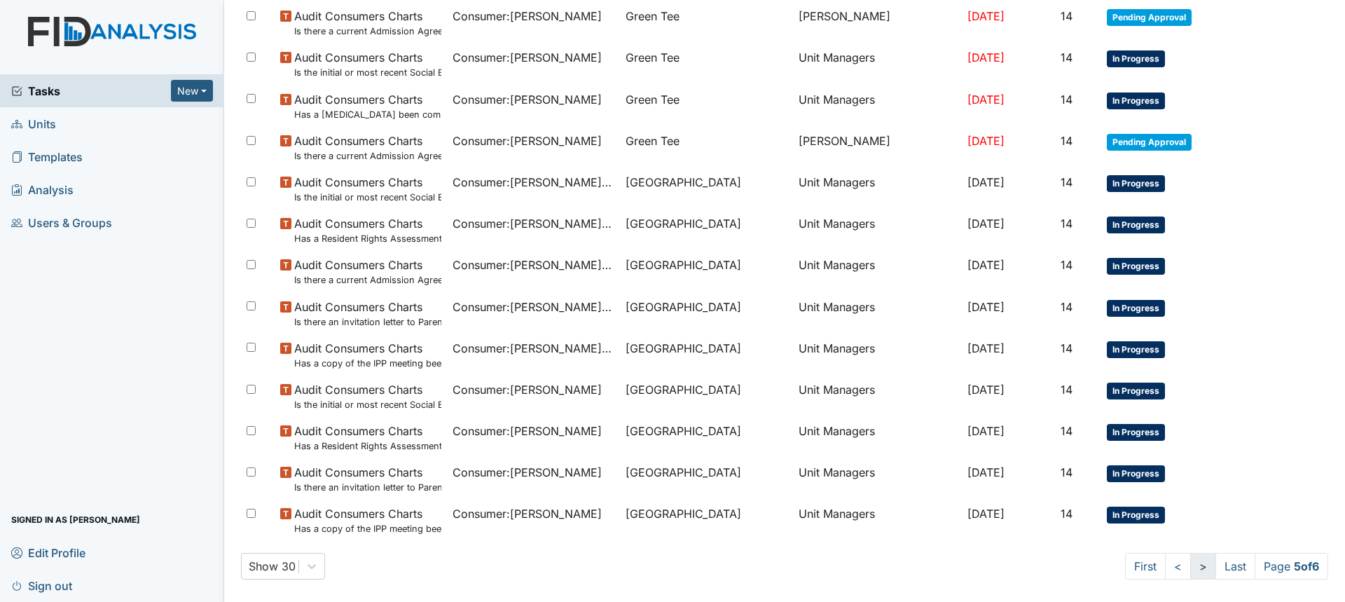
click at [1193, 568] on link ">" at bounding box center [1203, 566] width 26 height 27
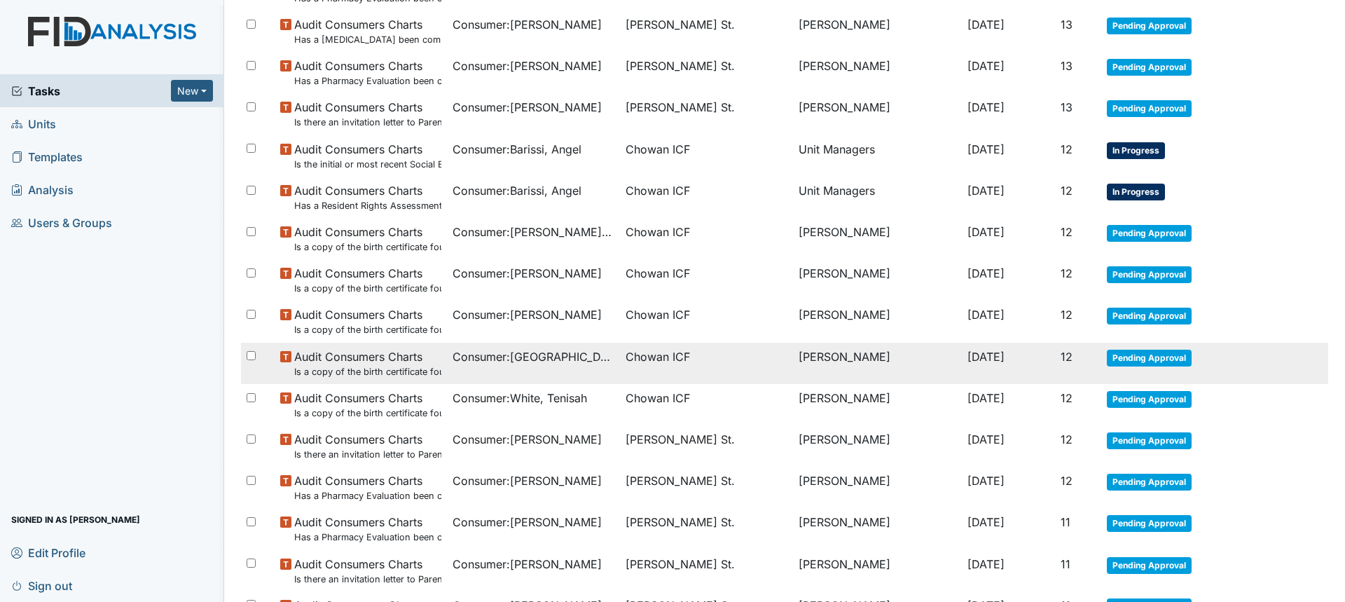
scroll to position [525, 0]
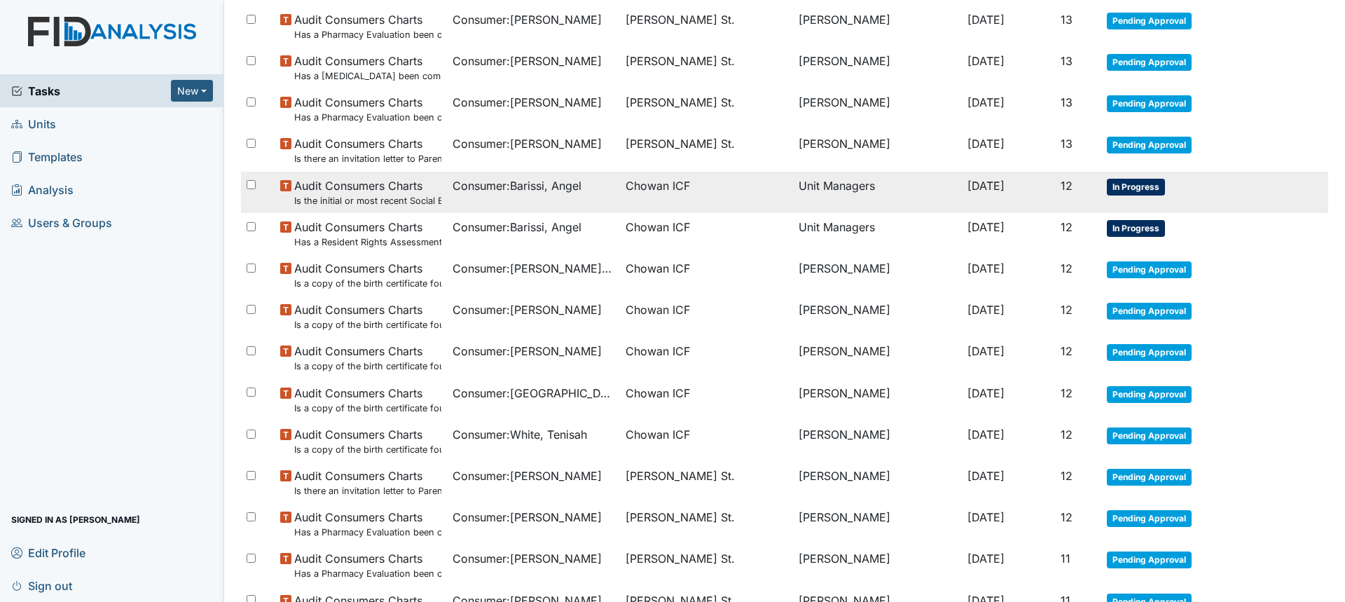
click at [398, 188] on span "Audit Consumers Charts Is the initial or most recent Social Evaluation in the c…" at bounding box center [368, 192] width 148 height 30
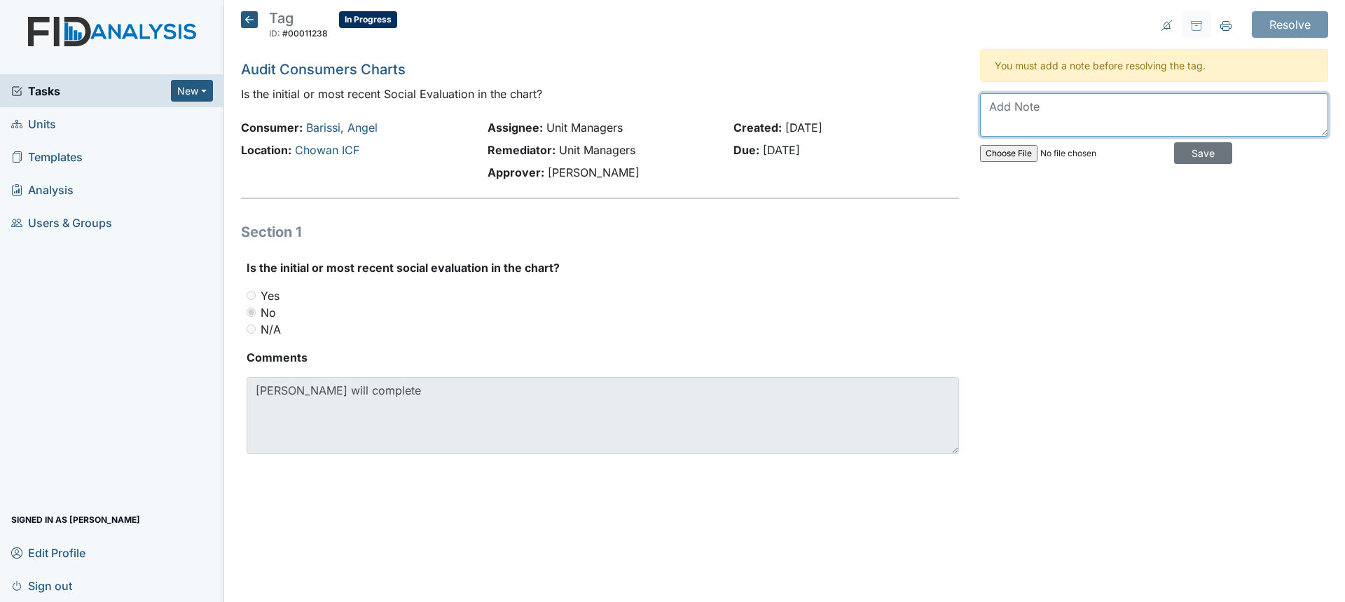
click at [1151, 111] on textarea at bounding box center [1154, 114] width 348 height 43
type textarea "Uploaded to Therap."
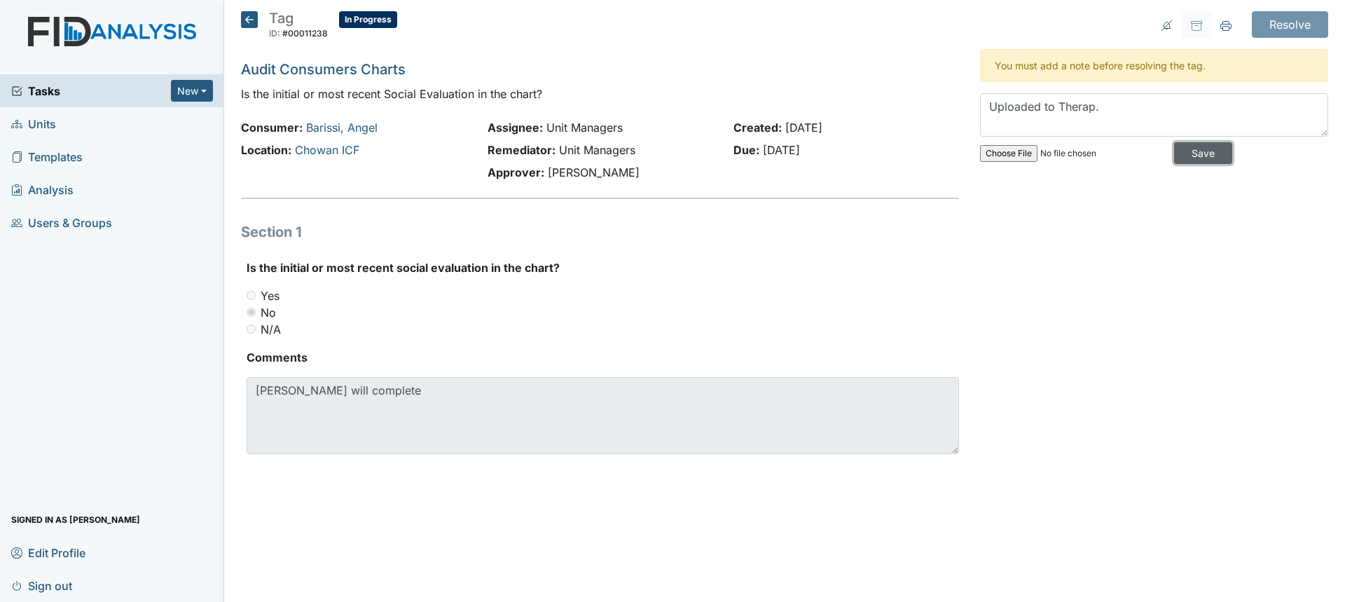
click at [1202, 149] on input "Save" at bounding box center [1203, 153] width 58 height 22
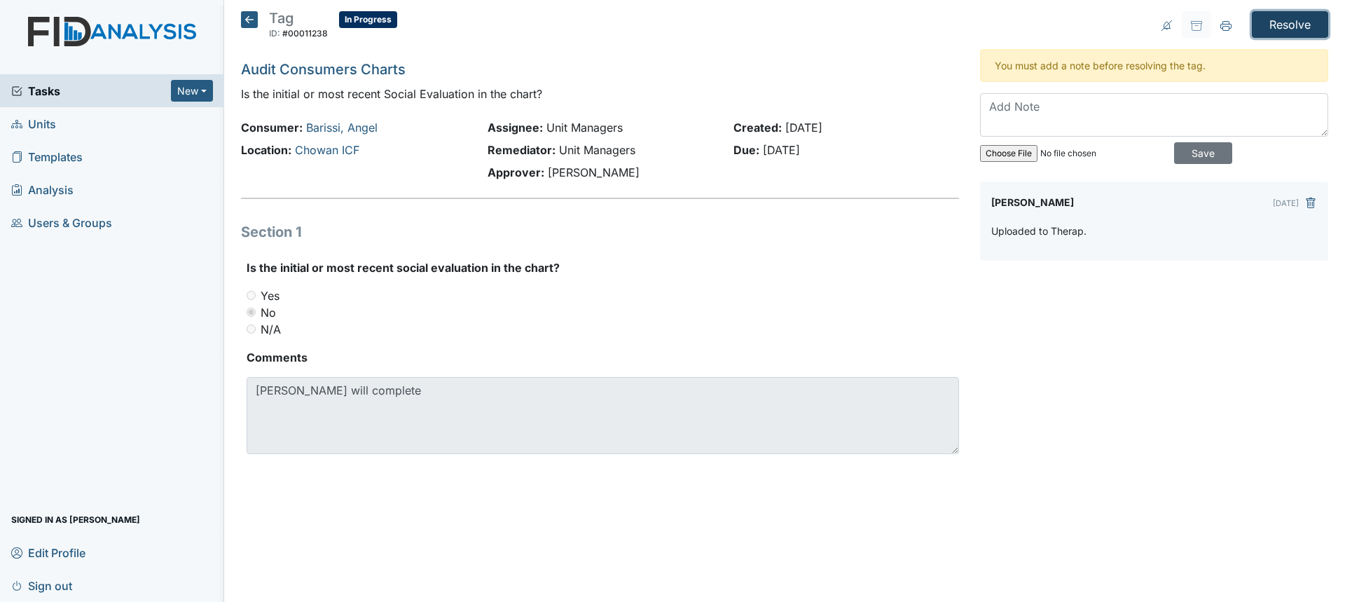
click at [1288, 19] on input "Resolve" at bounding box center [1290, 24] width 76 height 27
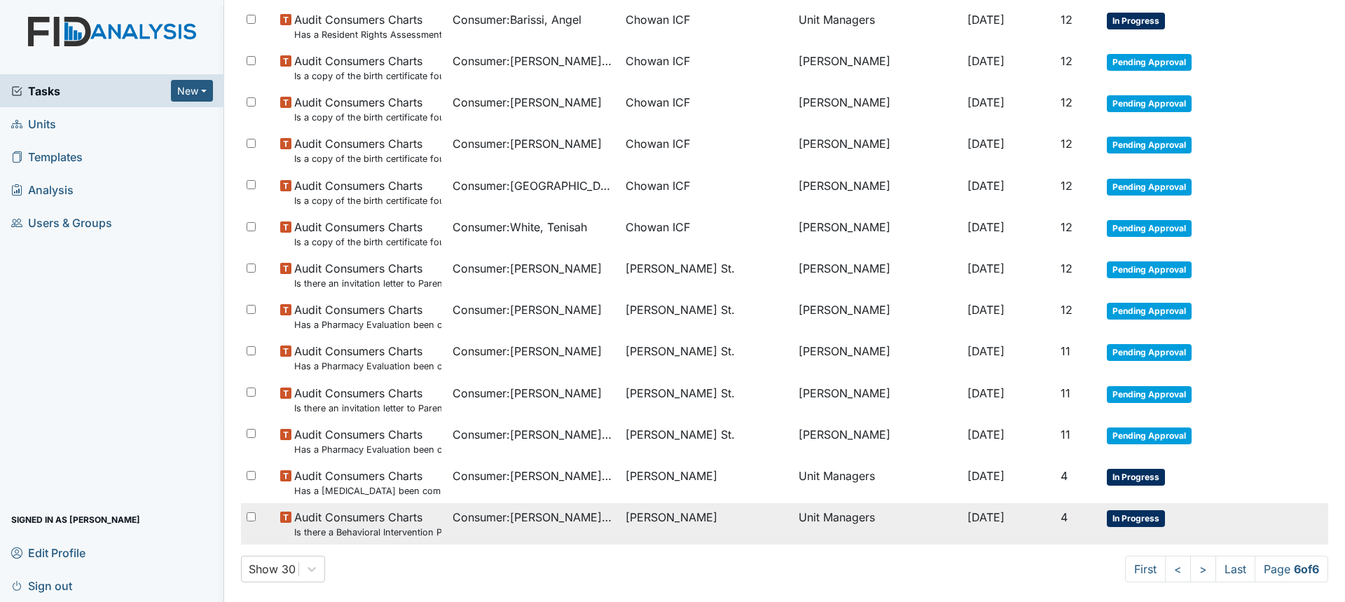
scroll to position [782, 0]
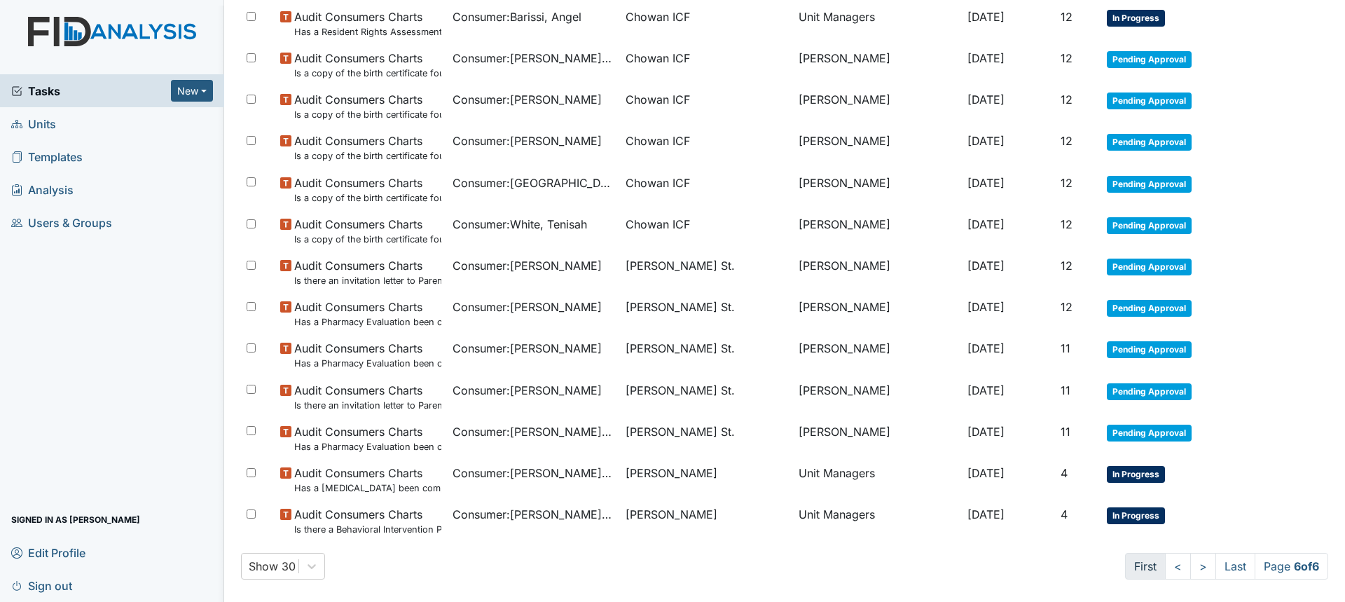
click at [1132, 565] on link "First" at bounding box center [1145, 566] width 41 height 27
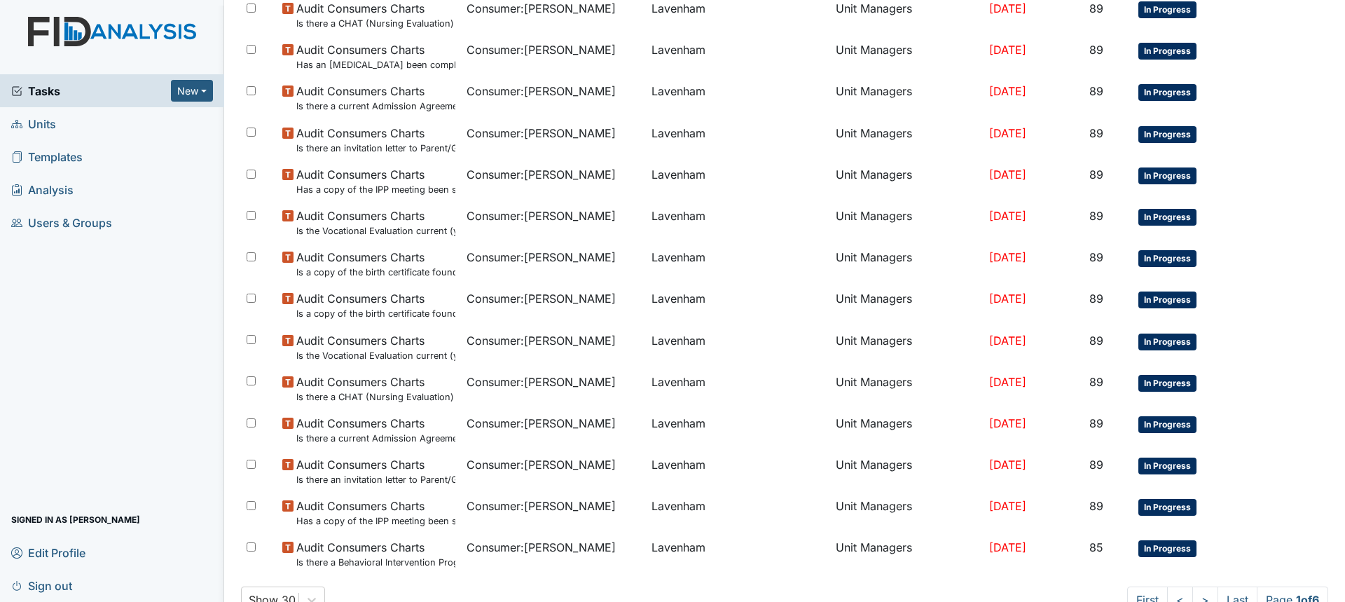
scroll to position [865, 0]
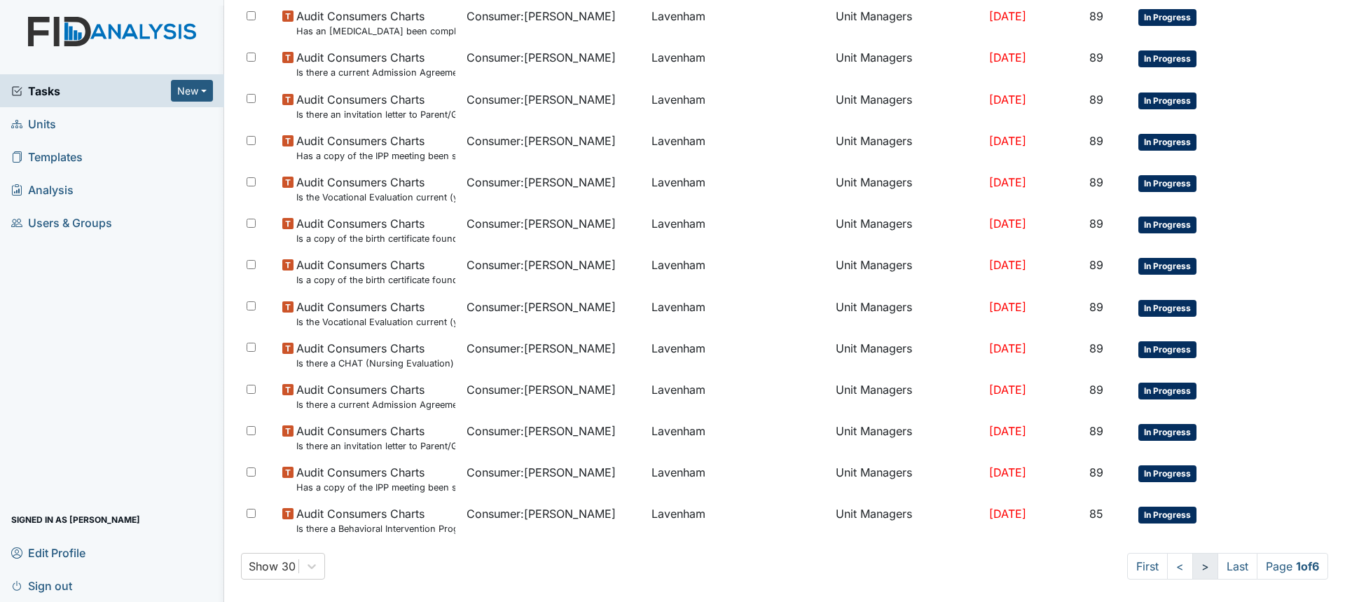
click at [1193, 566] on link ">" at bounding box center [1206, 566] width 26 height 27
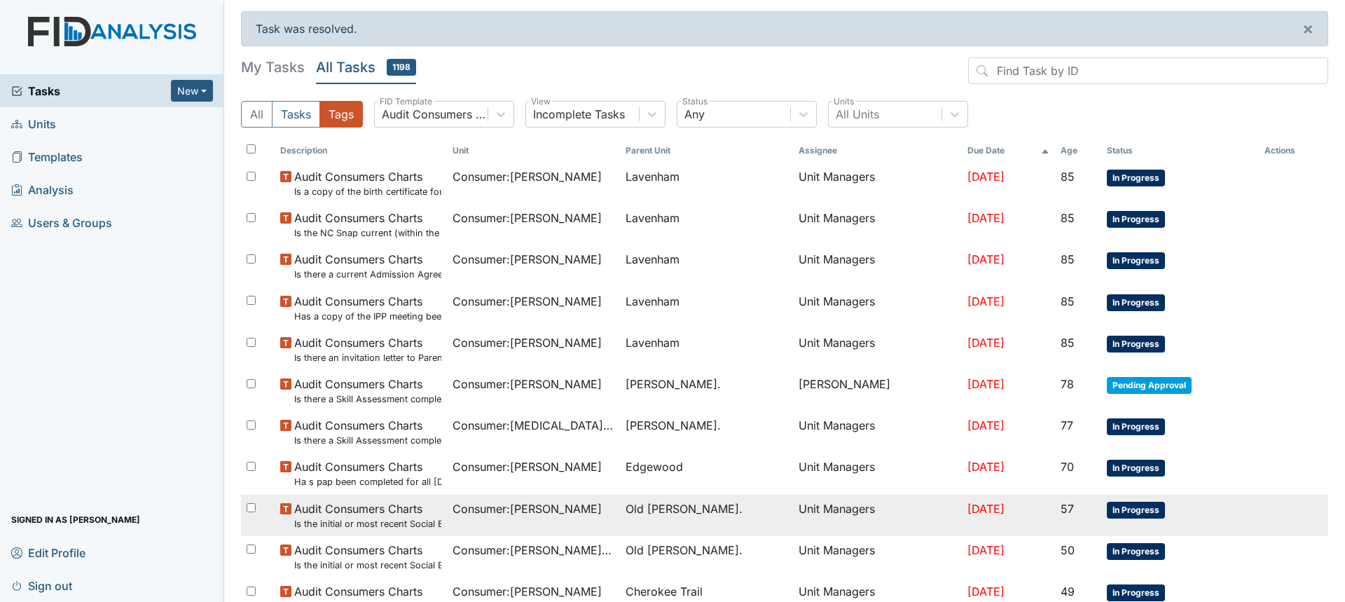
click at [531, 509] on span "Consumer : Grandy, Jennifer" at bounding box center [527, 508] width 149 height 17
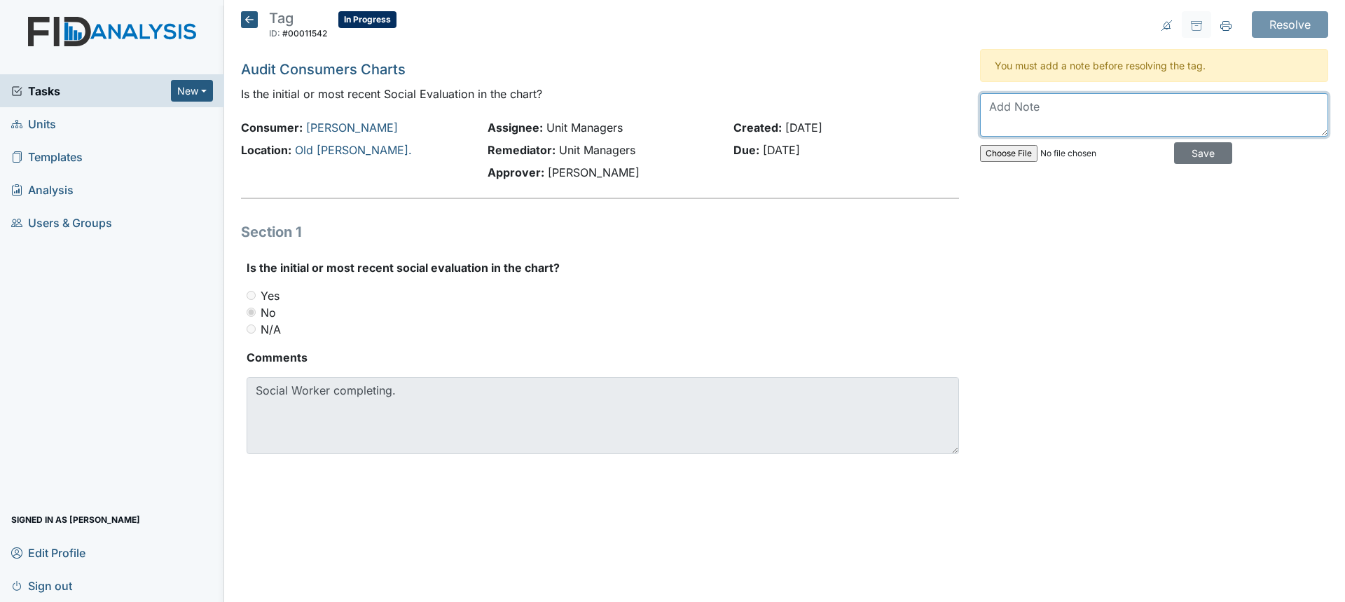
click at [1077, 110] on textarea at bounding box center [1154, 114] width 348 height 43
type textarea "Uploaded to Therap."
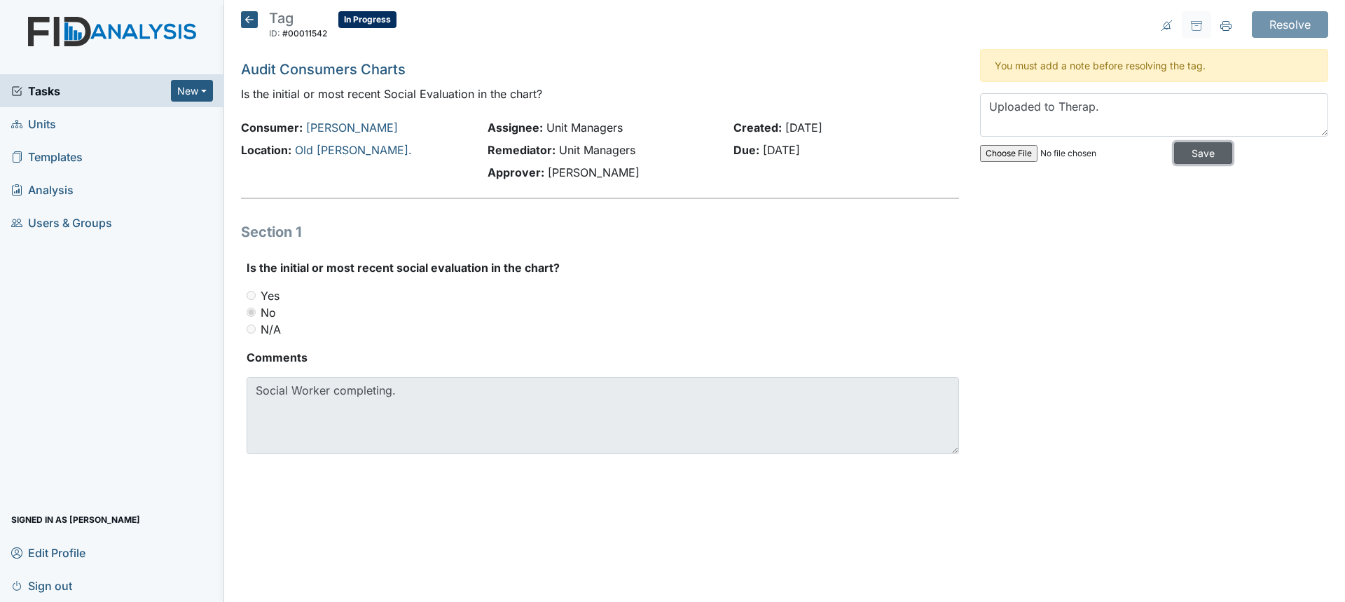
click at [1191, 156] on input "Save" at bounding box center [1203, 153] width 58 height 22
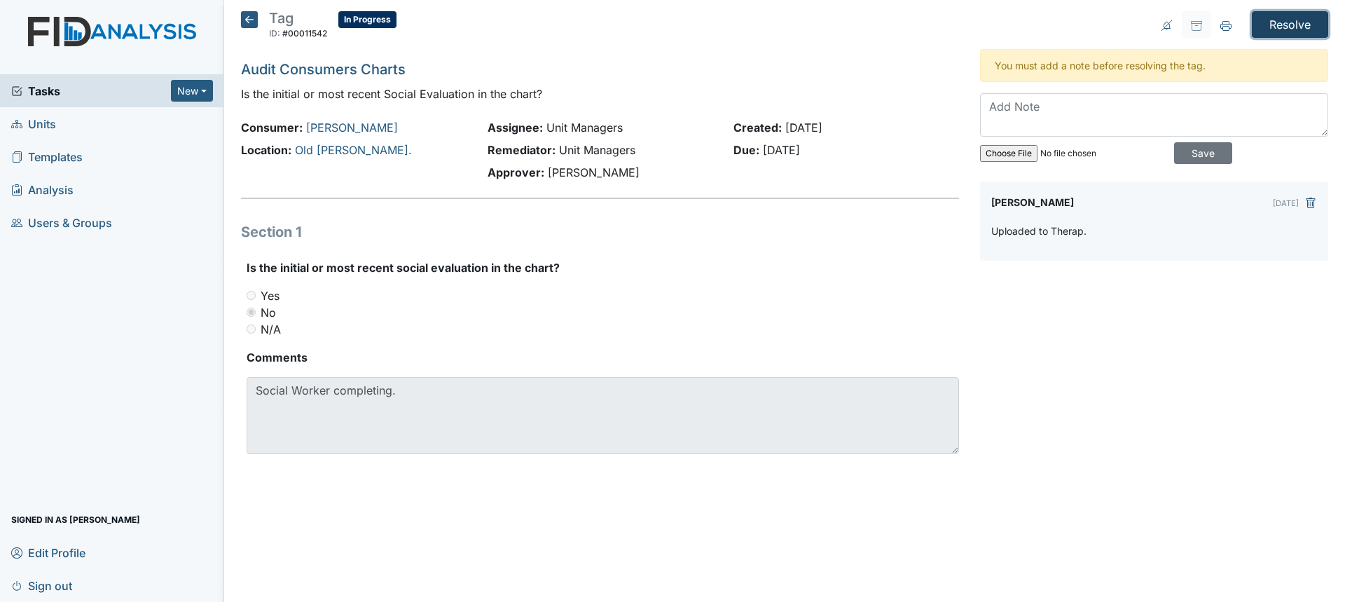
click at [1308, 25] on input "Resolve" at bounding box center [1290, 24] width 76 height 27
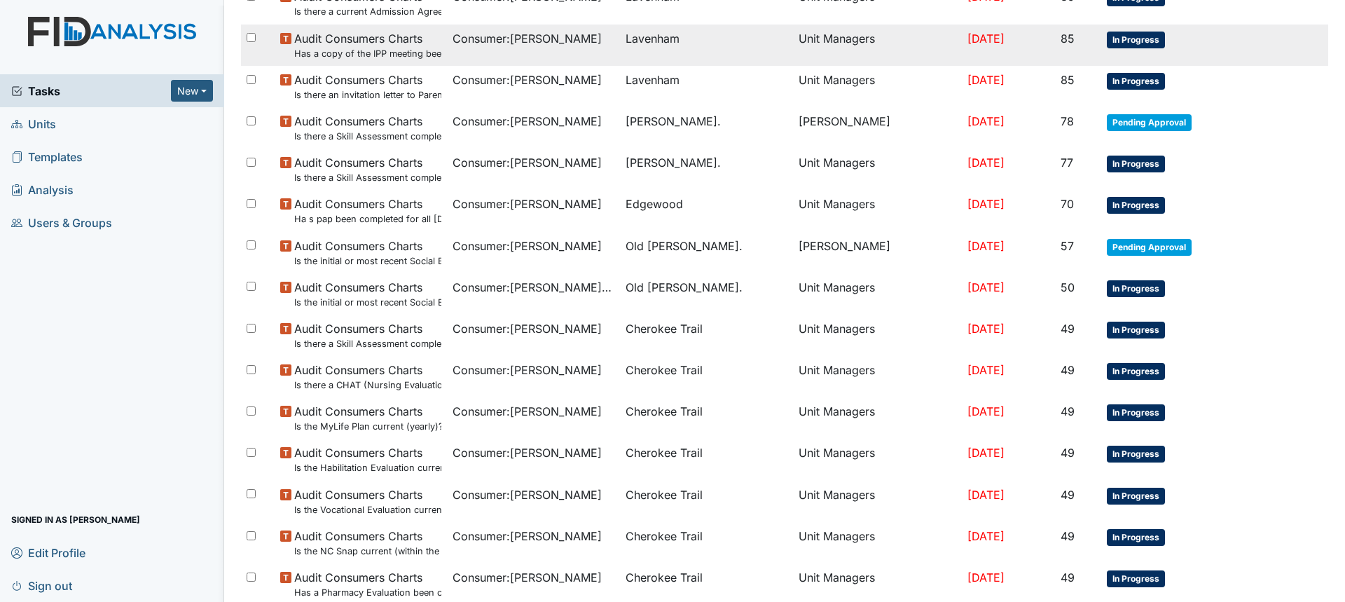
scroll to position [280, 0]
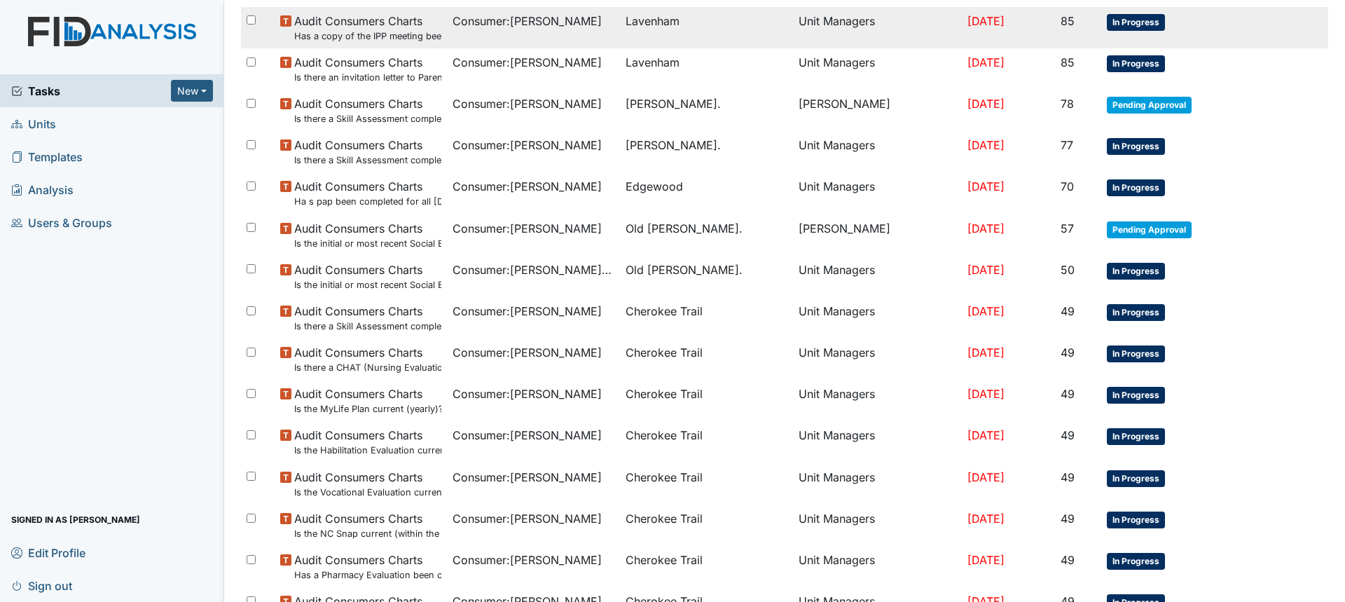
click at [458, 287] on td "Consumer : [PERSON_NAME], [GEOGRAPHIC_DATA]" at bounding box center [533, 276] width 173 height 41
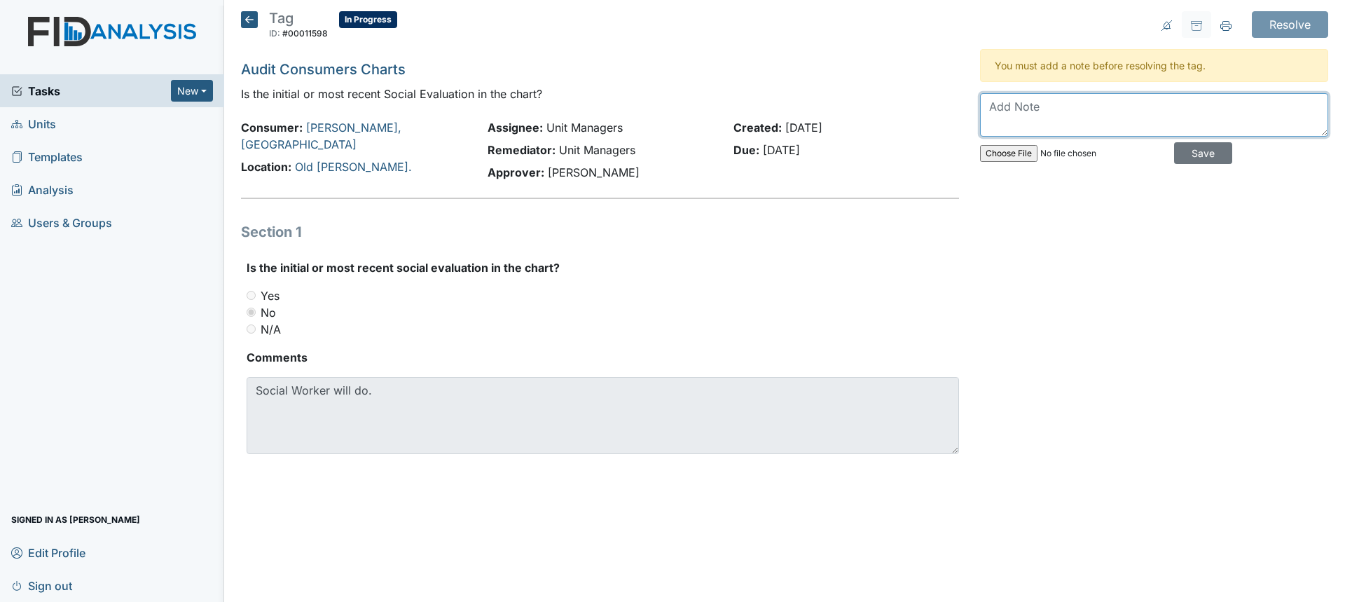
click at [1060, 95] on textarea at bounding box center [1154, 114] width 348 height 43
type textarea "Uploaded to Therap."
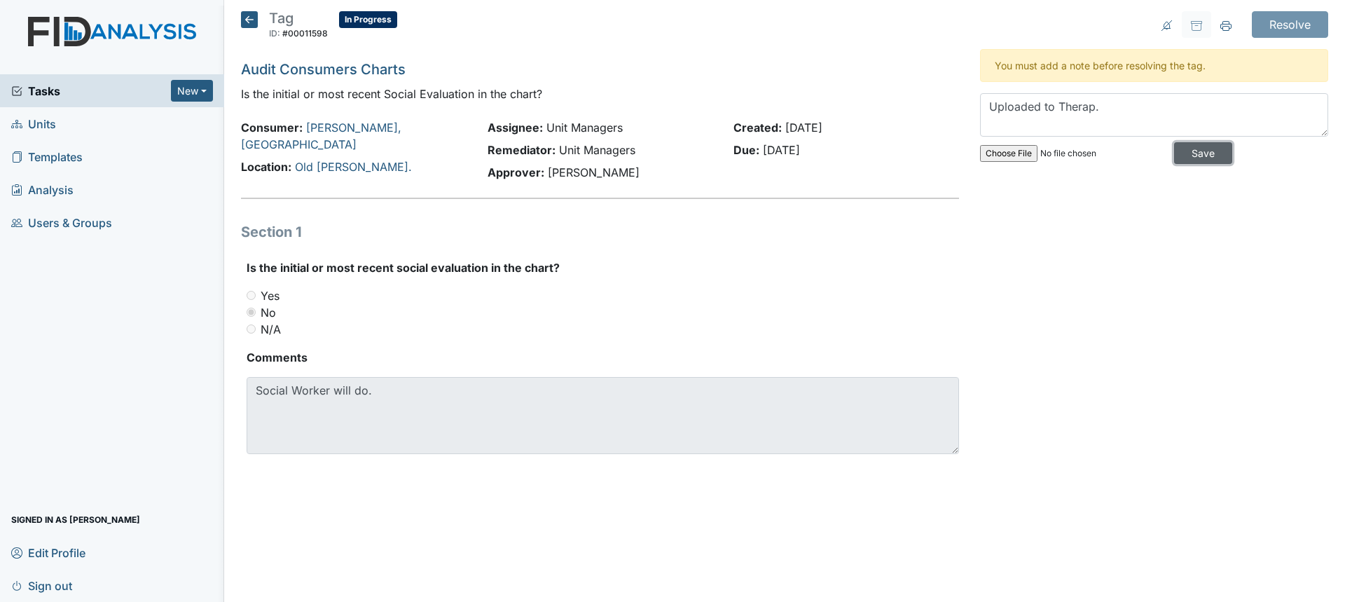
click at [1203, 156] on input "Save" at bounding box center [1203, 153] width 58 height 22
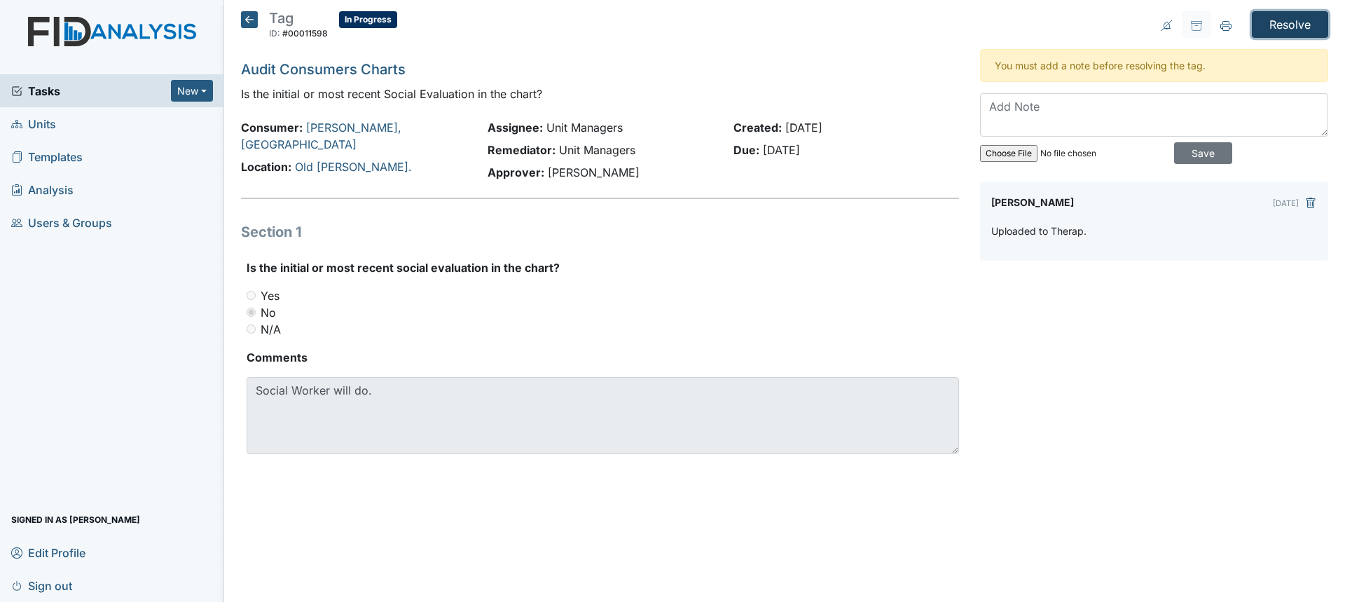
click at [1270, 25] on input "Resolve" at bounding box center [1290, 24] width 76 height 27
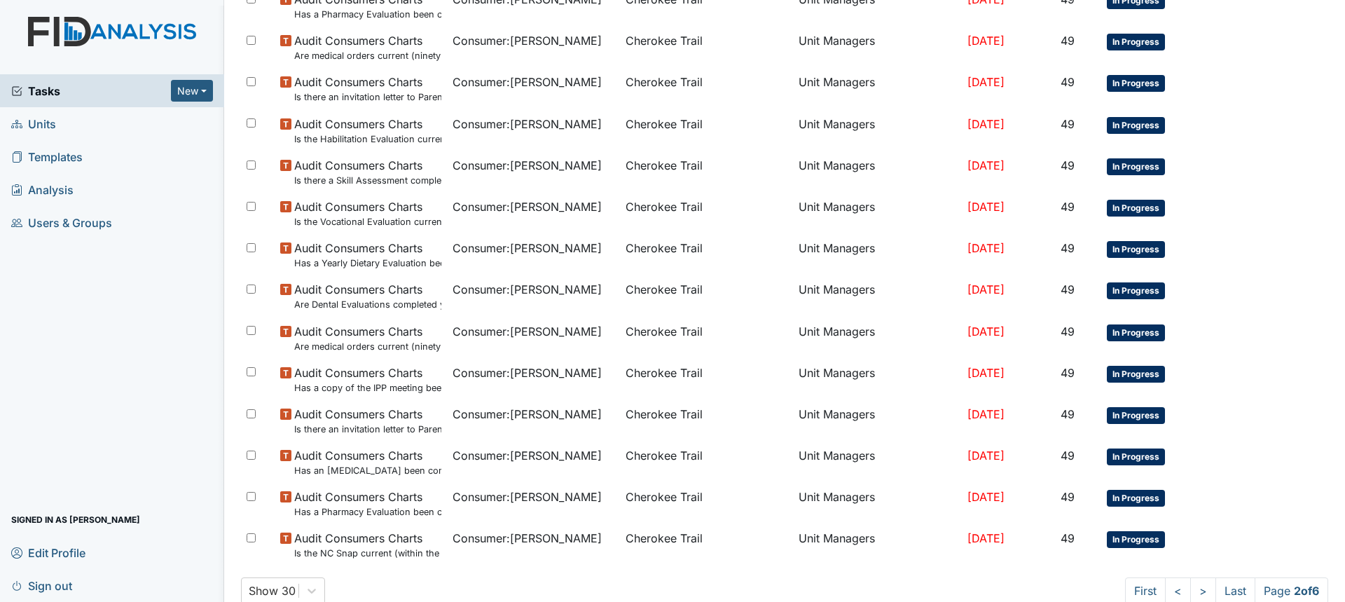
scroll to position [865, 0]
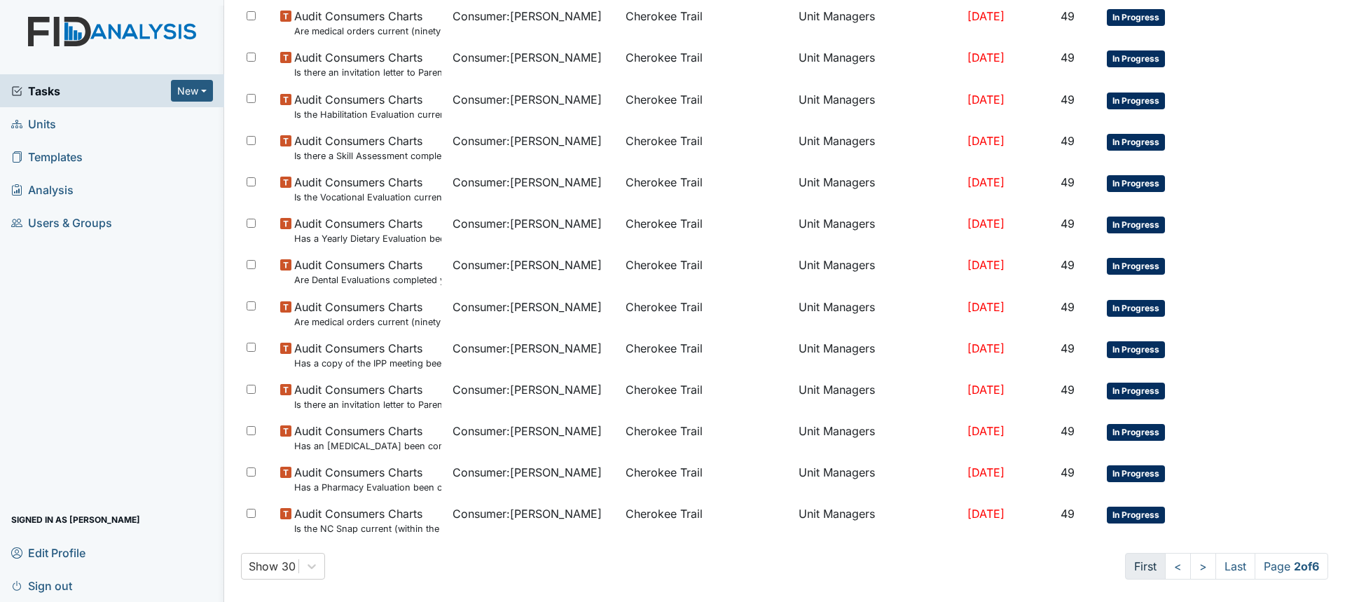
click at [1130, 565] on link "First" at bounding box center [1145, 566] width 41 height 27
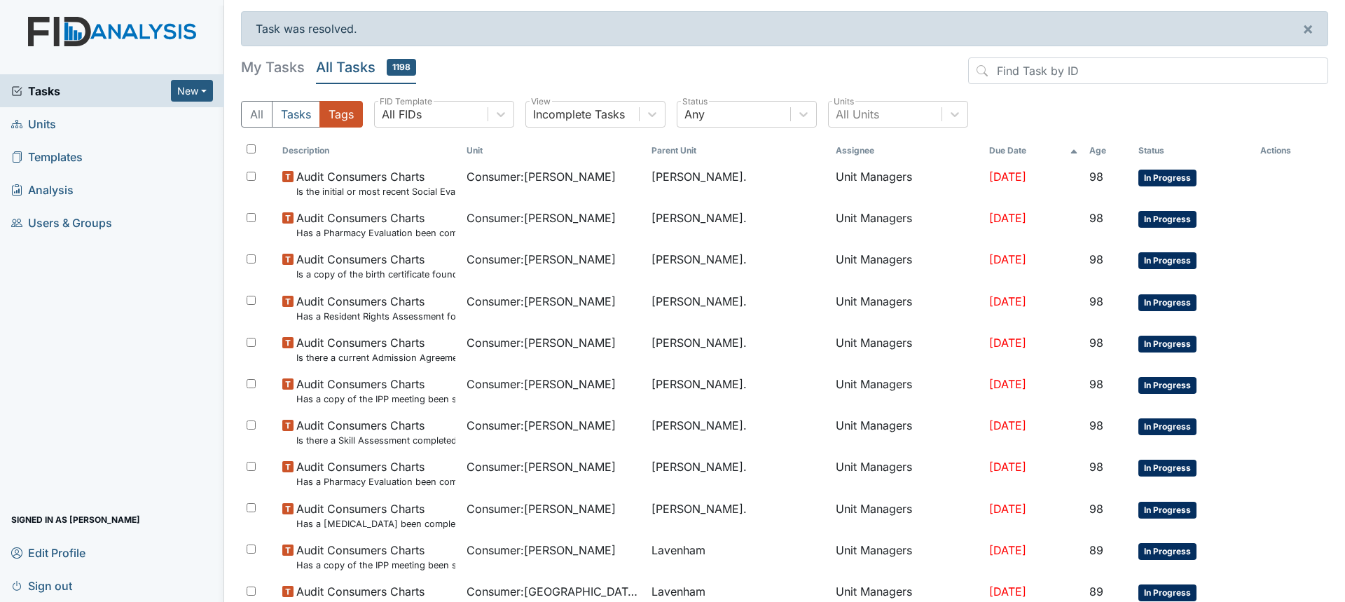
click at [310, 145] on th "Description" at bounding box center [369, 151] width 184 height 24
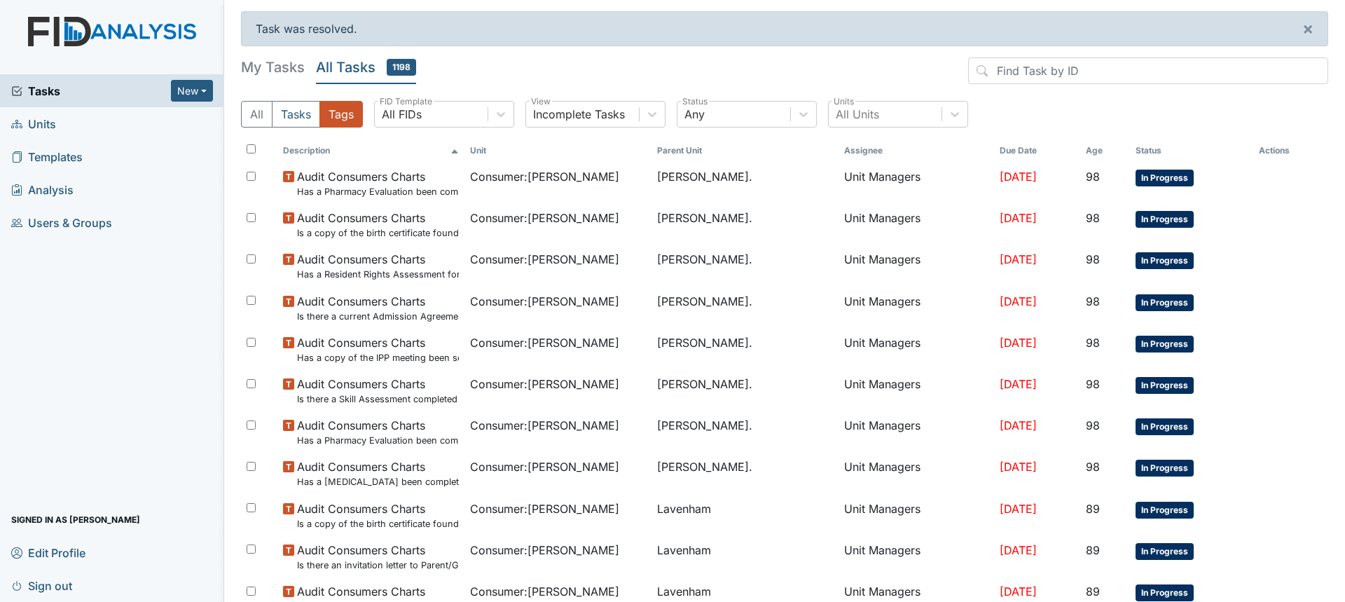
click at [310, 148] on th "Description" at bounding box center [370, 151] width 187 height 24
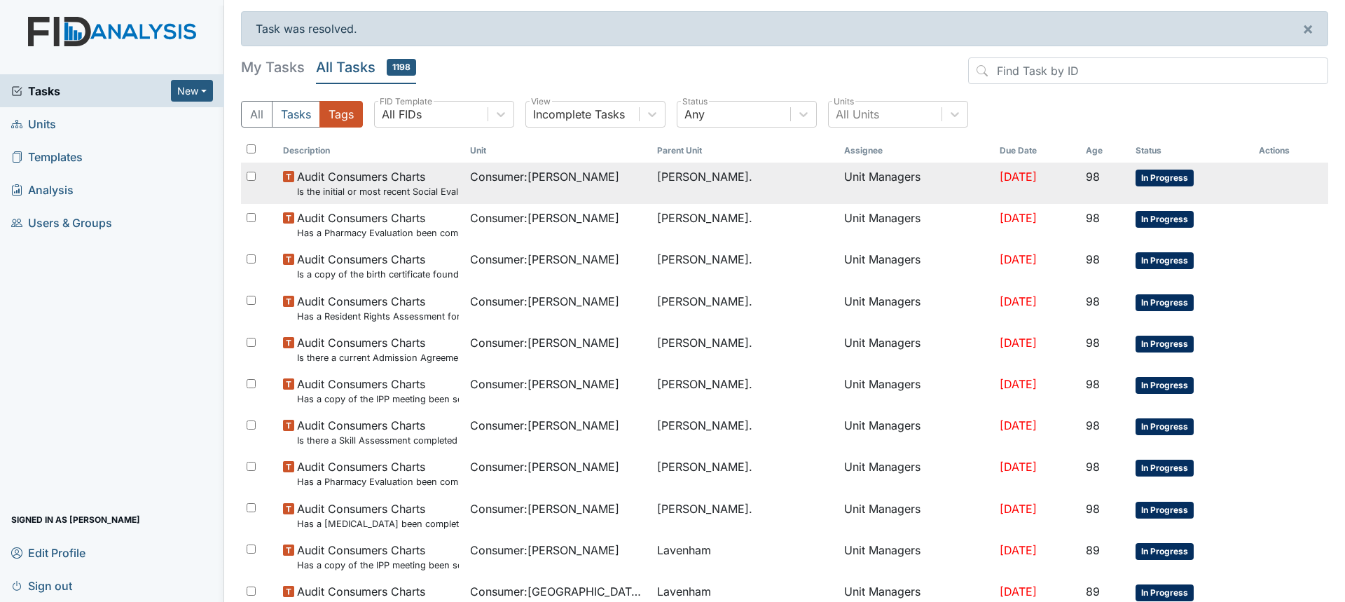
click at [323, 170] on span "Audit Consumers Charts Is the initial or most recent Social Evaluation in the c…" at bounding box center [378, 183] width 162 height 30
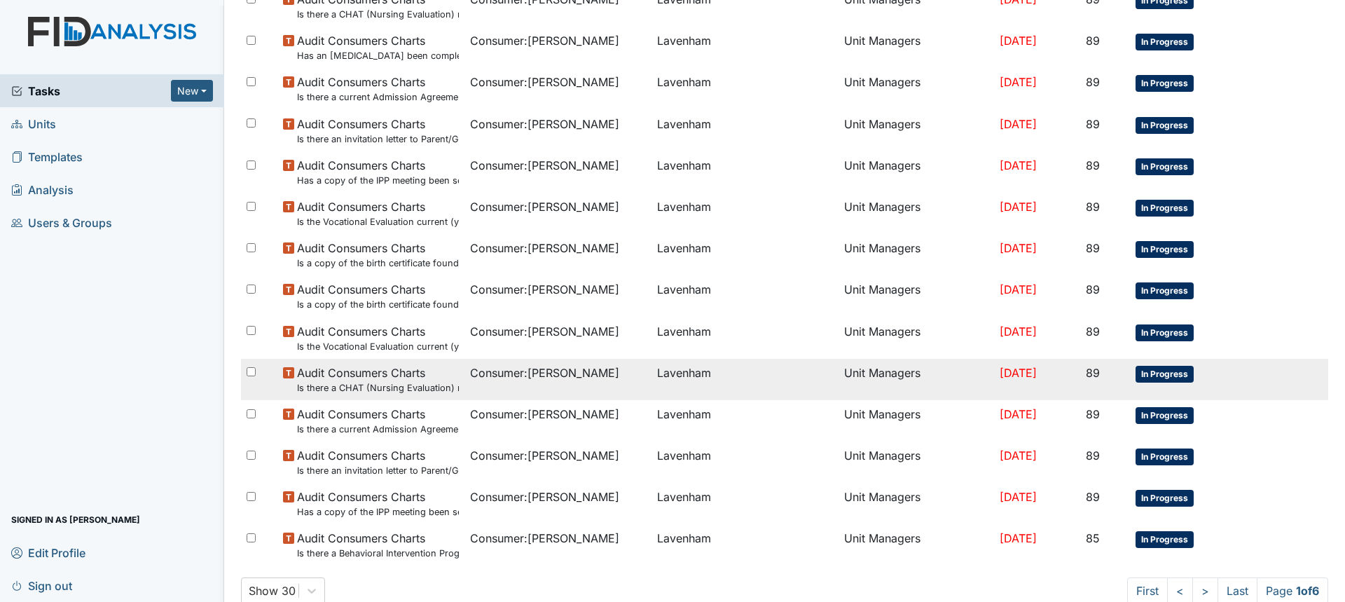
scroll to position [865, 0]
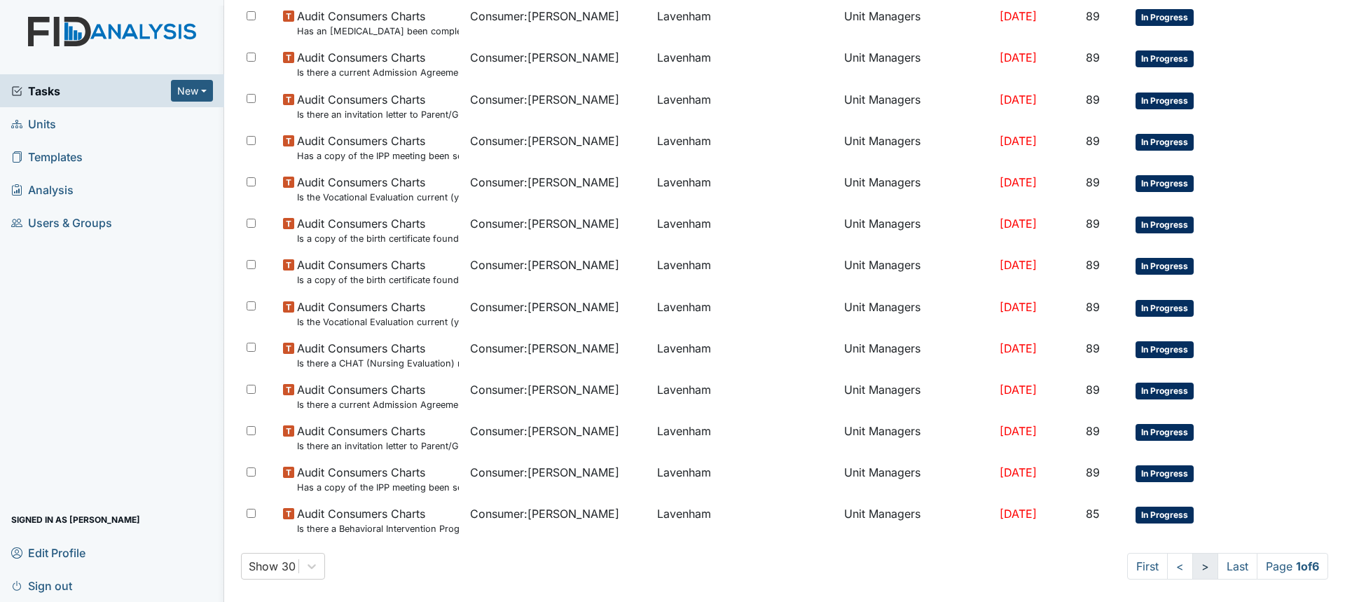
click at [1193, 565] on link ">" at bounding box center [1206, 566] width 26 height 27
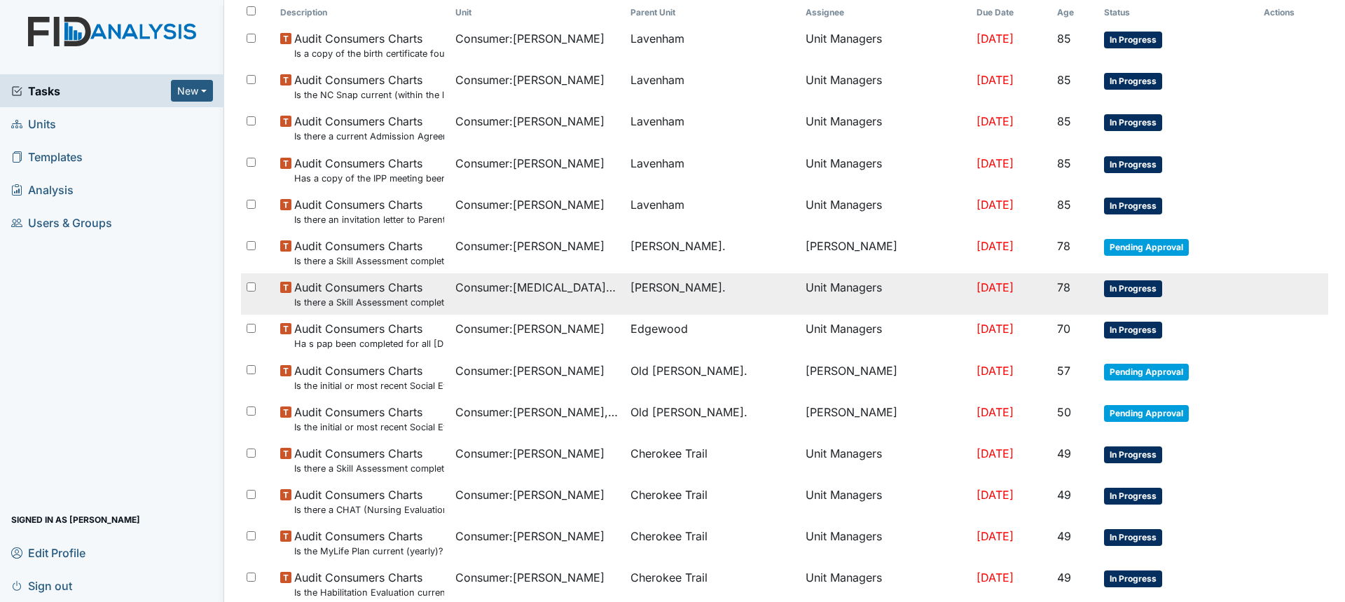
scroll to position [140, 0]
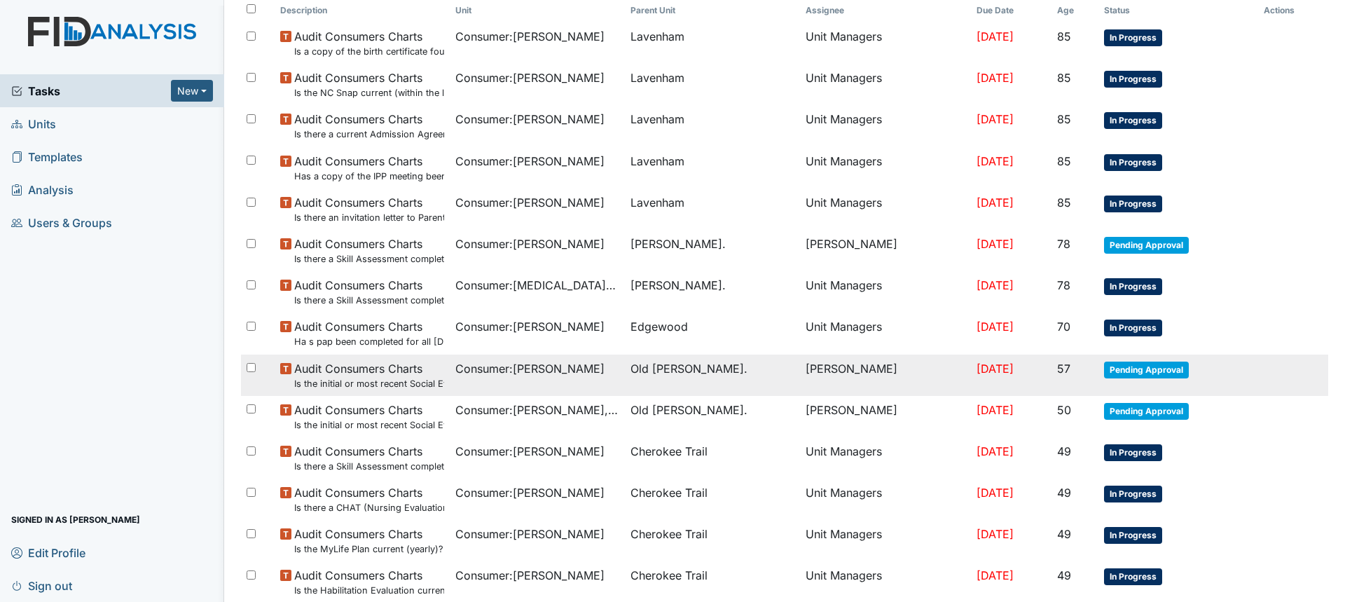
click at [420, 377] on small "Is the initial or most recent Social Evaluation in the chart?" at bounding box center [369, 383] width 150 height 13
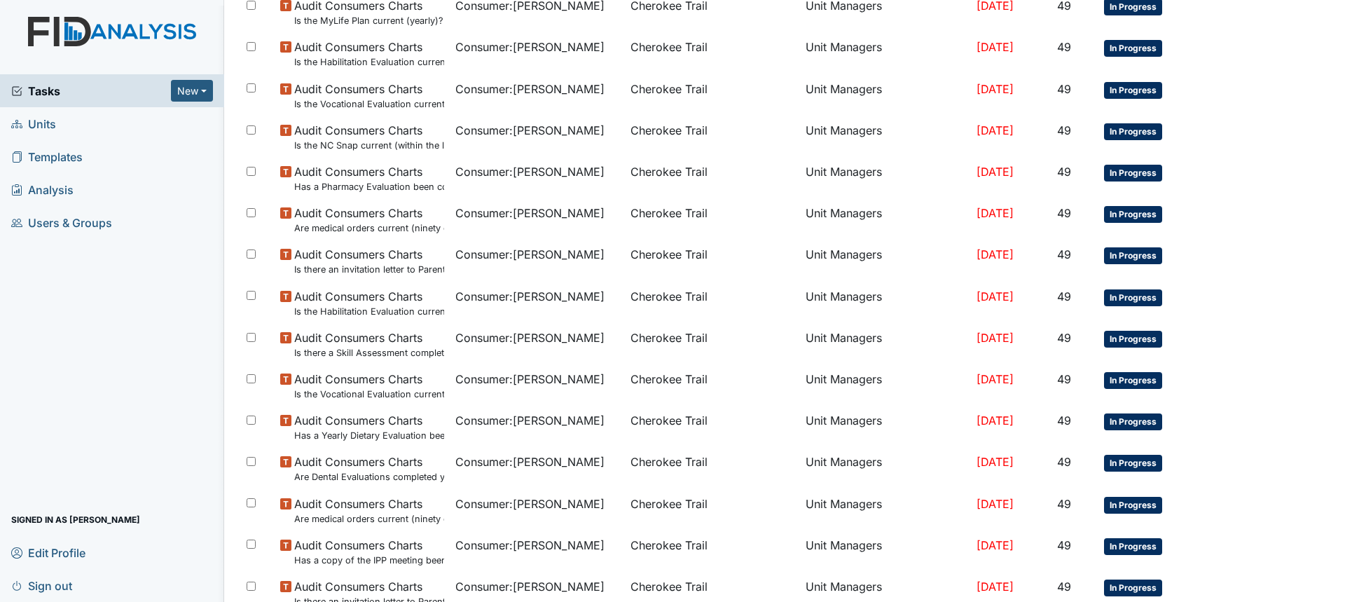
scroll to position [865, 0]
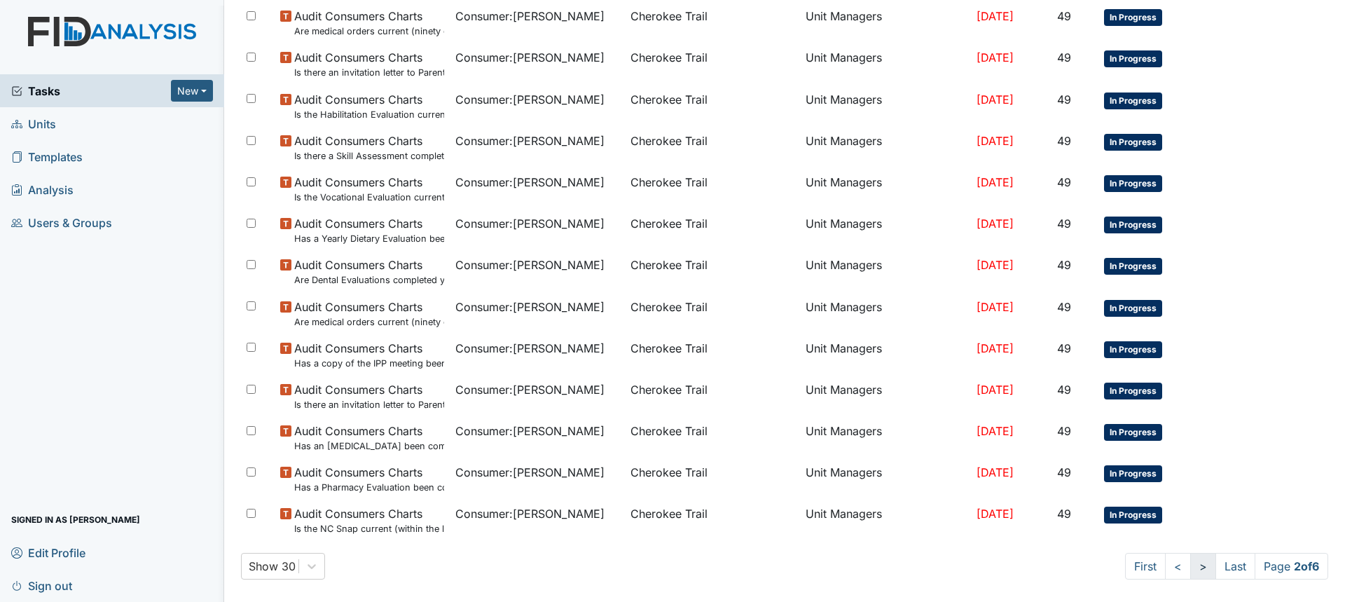
click at [1190, 567] on link ">" at bounding box center [1203, 566] width 26 height 27
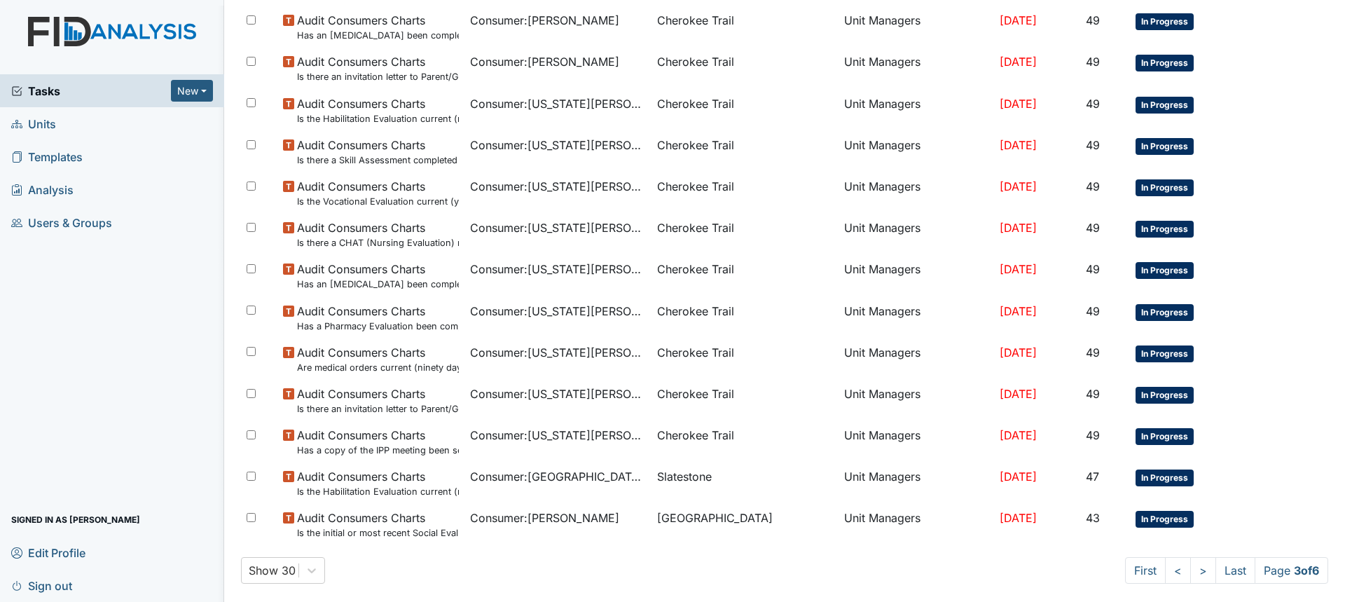
scroll to position [865, 0]
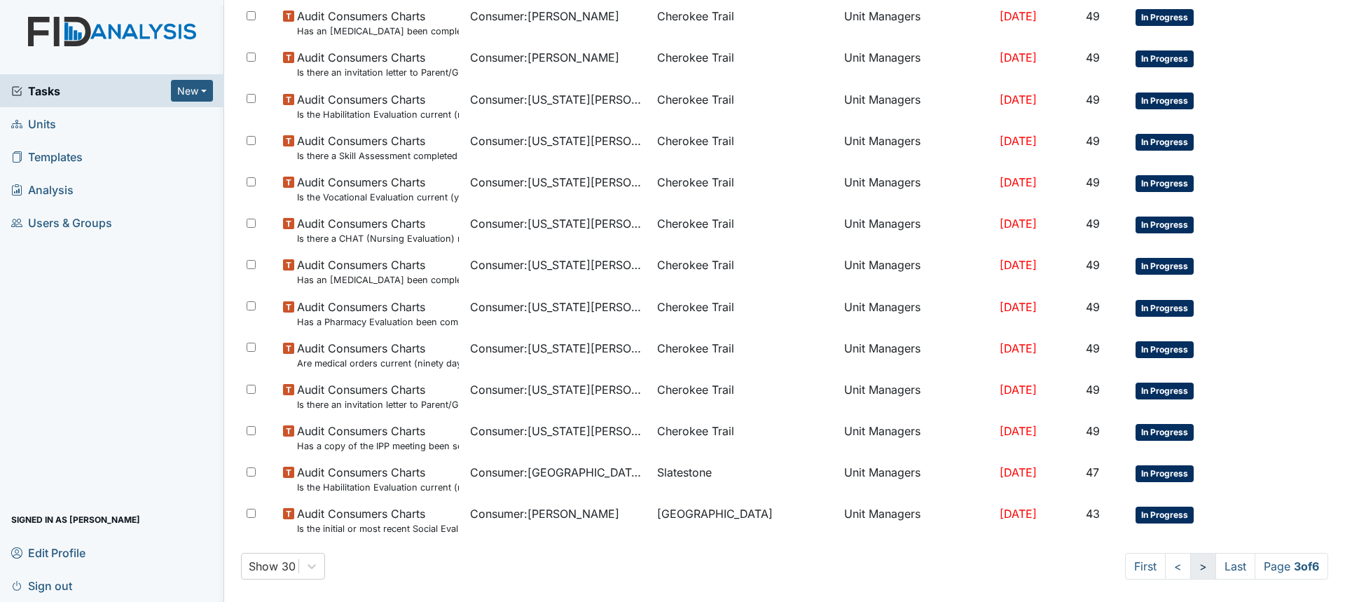
click at [1190, 568] on link ">" at bounding box center [1203, 566] width 26 height 27
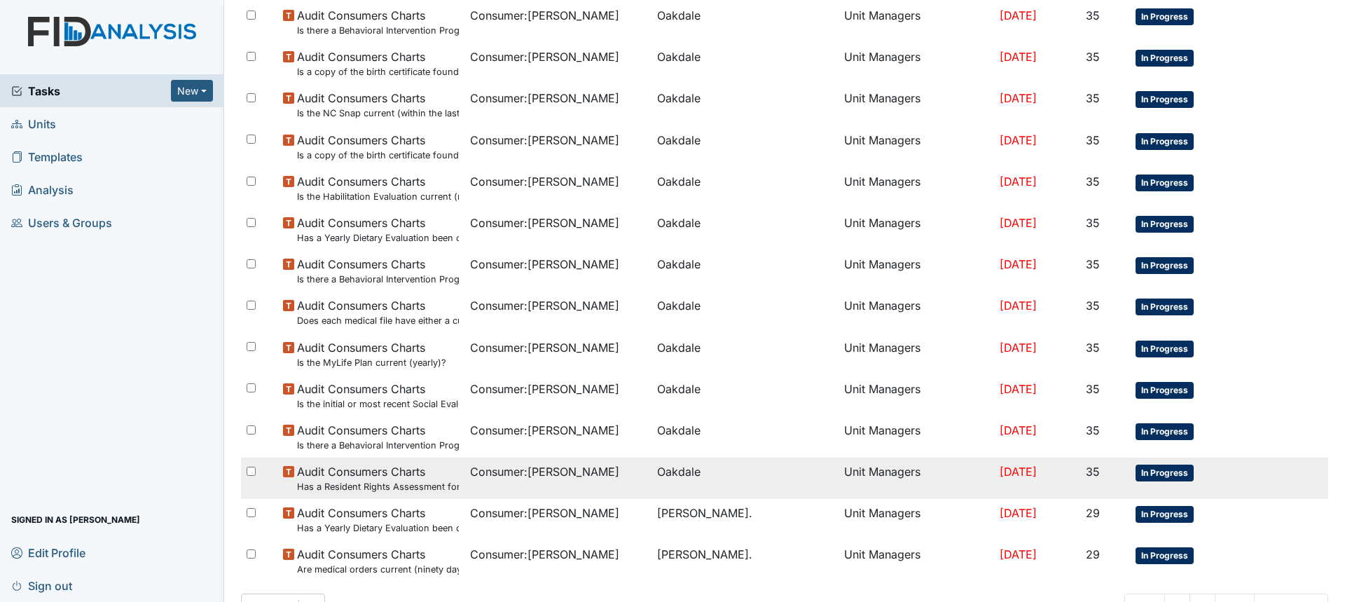
scroll to position [865, 0]
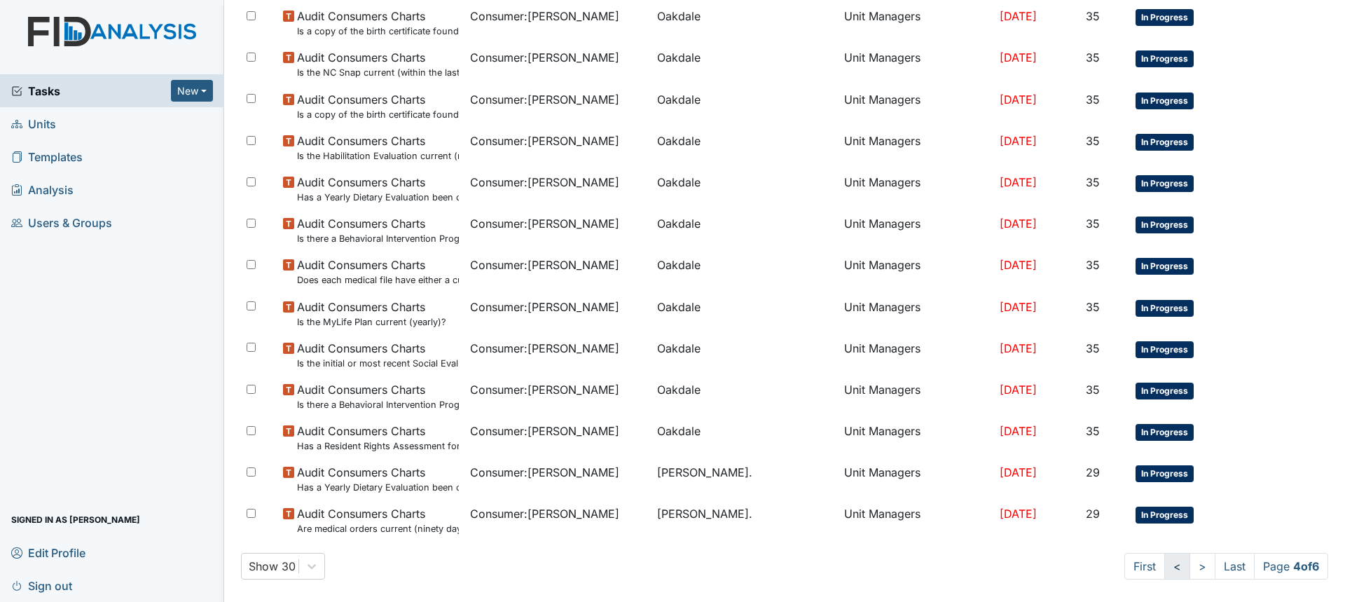
click at [1164, 571] on link "<" at bounding box center [1177, 566] width 26 height 27
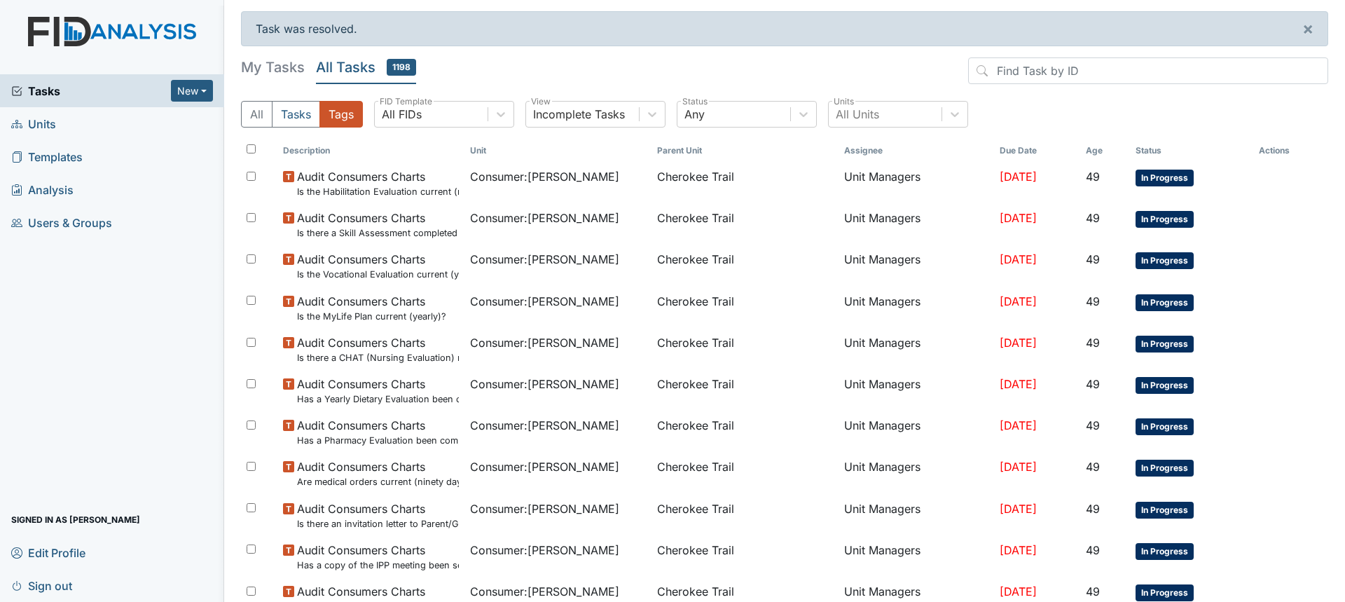
click at [123, 93] on span "Tasks" at bounding box center [91, 91] width 160 height 17
